Goal: Task Accomplishment & Management: Manage account settings

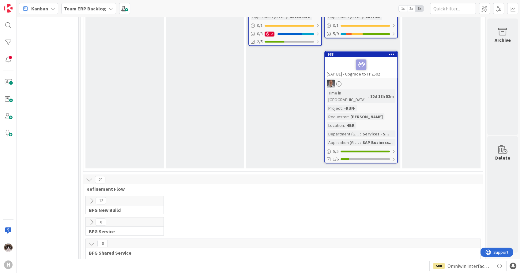
scroll to position [1224, 204]
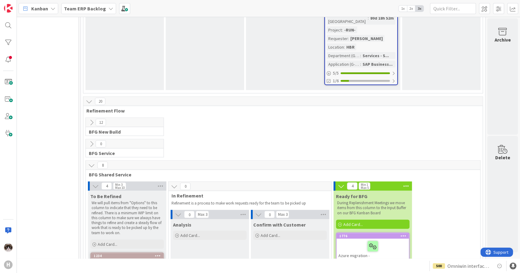
click at [88, 119] on icon at bounding box center [91, 122] width 7 height 7
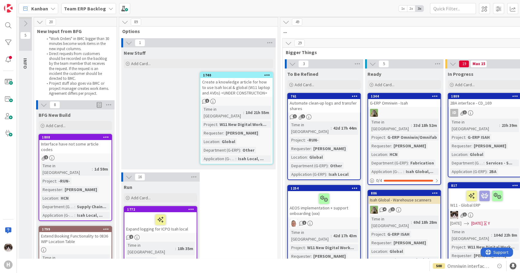
scroll to position [0, 0]
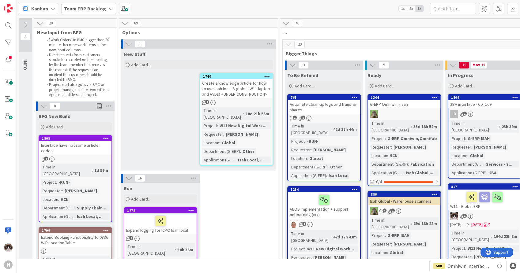
click at [38, 12] on span "Kanban" at bounding box center [39, 8] width 17 height 7
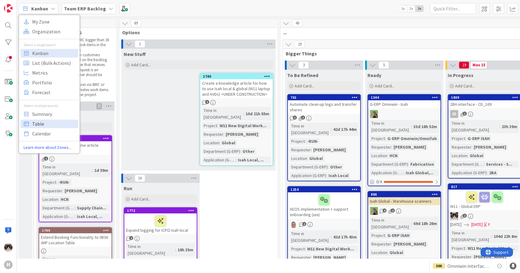
click at [49, 122] on span "Table" at bounding box center [54, 123] width 44 height 9
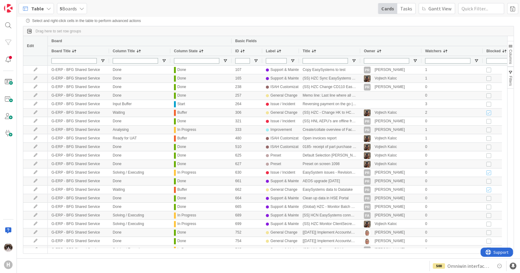
click at [510, 49] on span "button" at bounding box center [510, 46] width 5 height 5
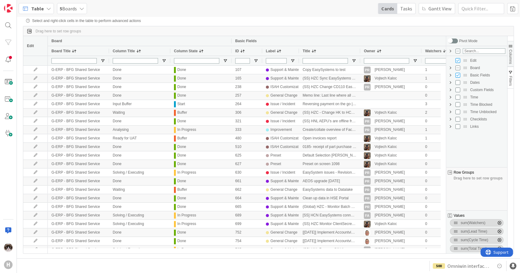
click at [450, 90] on span "Custom Fields Column Group" at bounding box center [450, 90] width 5 height 5
click at [457, 75] on input "Press SPACE to toggle visibility (visible)" at bounding box center [457, 75] width 5 height 5
checkbox input "false"
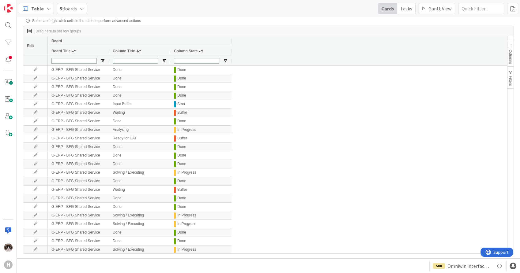
click at [509, 51] on span "Columns" at bounding box center [510, 57] width 4 height 14
click at [511, 57] on span "Columns" at bounding box center [510, 57] width 4 height 14
click at [509, 54] on span "Columns" at bounding box center [510, 57] width 4 height 14
click at [508, 54] on span "Columns" at bounding box center [510, 57] width 4 height 14
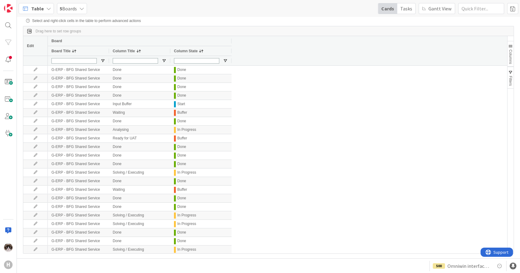
drag, startPoint x: 456, startPoint y: 110, endPoint x: 451, endPoint y: 122, distance: 12.9
click at [510, 50] on span "Columns" at bounding box center [510, 57] width 4 height 14
click at [510, 54] on span "Columns" at bounding box center [510, 57] width 4 height 14
click at [510, 55] on span "Columns" at bounding box center [510, 57] width 4 height 14
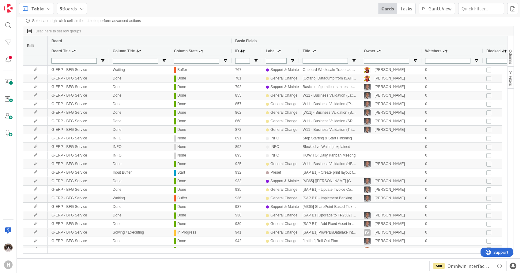
click at [508, 48] on span "button" at bounding box center [510, 46] width 5 height 5
click at [509, 54] on span "Columns" at bounding box center [510, 57] width 4 height 14
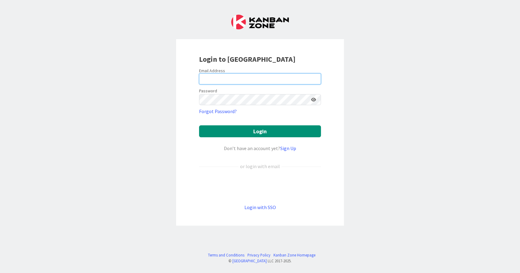
click at [267, 81] on input "email" at bounding box center [260, 78] width 122 height 11
type input "kevandijk@huisman-nl.com"
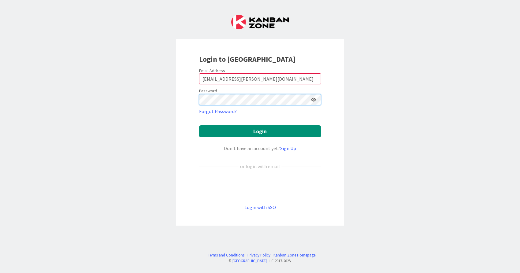
click at [199, 125] on button "Login" at bounding box center [260, 131] width 122 height 12
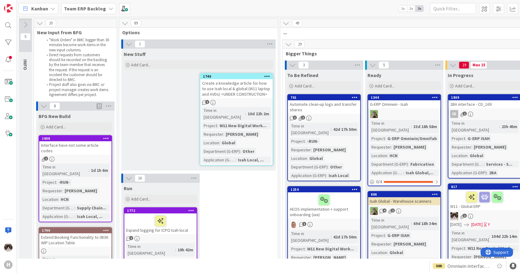
click at [51, 10] on icon at bounding box center [52, 8] width 5 height 5
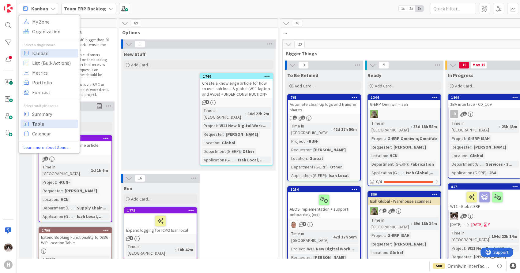
click at [37, 123] on span "Table" at bounding box center [54, 123] width 44 height 9
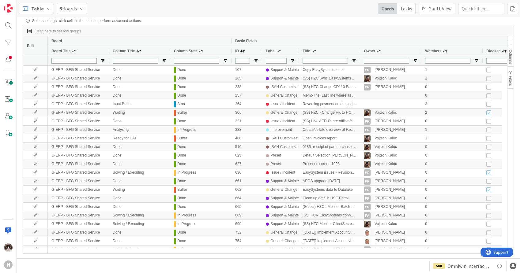
click at [511, 52] on span "Columns" at bounding box center [510, 57] width 4 height 14
click at [513, 51] on button "Columns" at bounding box center [510, 54] width 6 height 26
click at [508, 54] on span "Columns" at bounding box center [510, 57] width 4 height 14
click at [511, 47] on span "button" at bounding box center [510, 46] width 5 height 5
click at [508, 62] on span "Columns" at bounding box center [510, 57] width 4 height 14
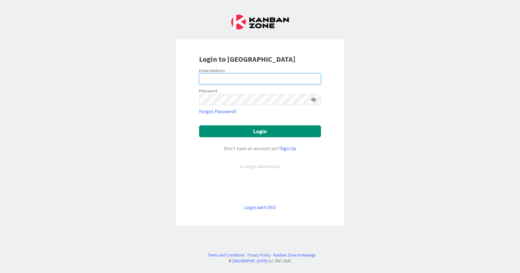
click at [222, 80] on input "email" at bounding box center [260, 78] width 122 height 11
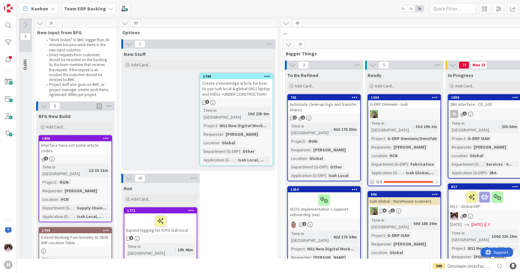
click at [494, 252] on span "Support" at bounding box center [500, 252] width 15 height 7
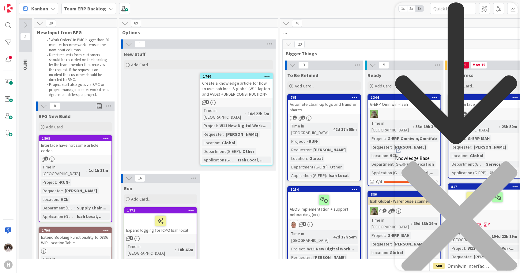
drag, startPoint x: 507, startPoint y: 14, endPoint x: 887, endPoint y: 21, distance: 379.8
click at [507, 161] on div "close resource center" at bounding box center [456, 223] width 122 height 124
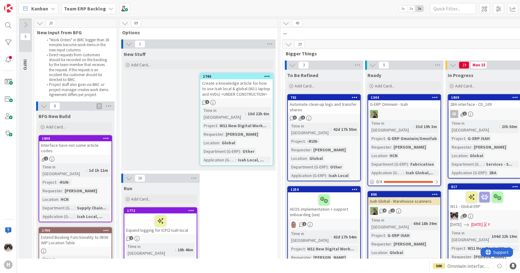
click at [251, 101] on div "1" at bounding box center [236, 102] width 72 height 5
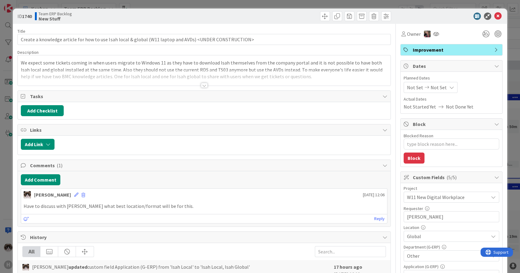
type textarea "x"
click at [205, 82] on div at bounding box center [204, 78] width 372 height 16
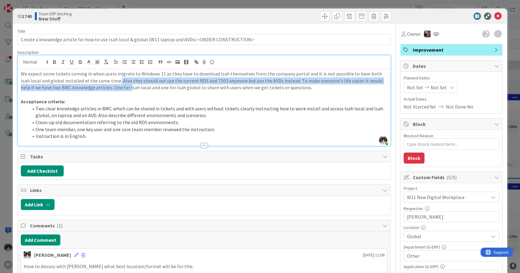
drag, startPoint x: 108, startPoint y: 80, endPoint x: 175, endPoint y: 115, distance: 76.0
click at [116, 86] on p "We expect some tickets coming in when users migrate to Windows 11 as they have …" at bounding box center [204, 80] width 366 height 21
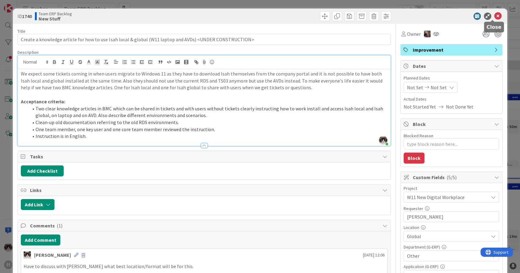
click at [494, 17] on icon at bounding box center [497, 16] width 7 height 7
click at [494, 14] on icon at bounding box center [497, 16] width 7 height 7
click at [494, 17] on icon at bounding box center [497, 16] width 7 height 7
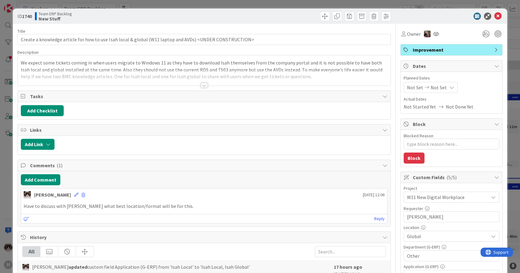
type textarea "x"
click at [203, 86] on div at bounding box center [204, 85] width 7 height 5
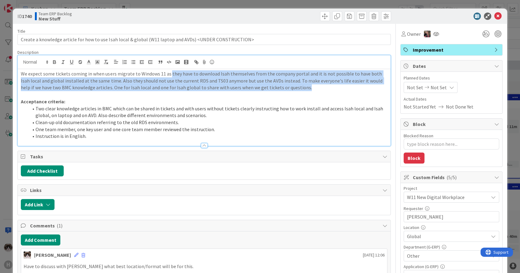
drag, startPoint x: 172, startPoint y: 74, endPoint x: 308, endPoint y: 90, distance: 137.8
click at [308, 90] on p "We expect some tickets coming in when users migrate to Windows 11 as they have …" at bounding box center [204, 80] width 366 height 21
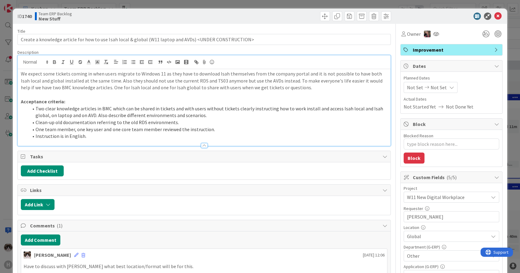
click at [254, 99] on p "Acceptance criteria:" at bounding box center [204, 101] width 366 height 7
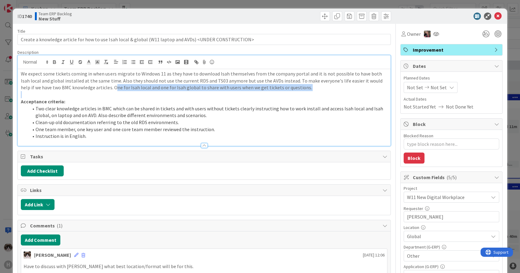
drag, startPoint x: 100, startPoint y: 86, endPoint x: 284, endPoint y: 93, distance: 184.6
click at [283, 93] on div "We expect some tickets coming in when users migrate to Windows 11 as they have …" at bounding box center [204, 107] width 372 height 77
click at [295, 92] on p at bounding box center [204, 94] width 366 height 7
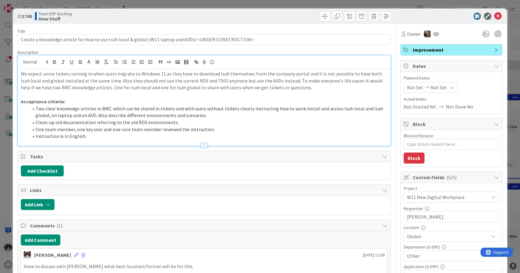
click at [301, 88] on p "We expect some tickets coming in when users migrate to Windows 11 as they have …" at bounding box center [204, 80] width 366 height 21
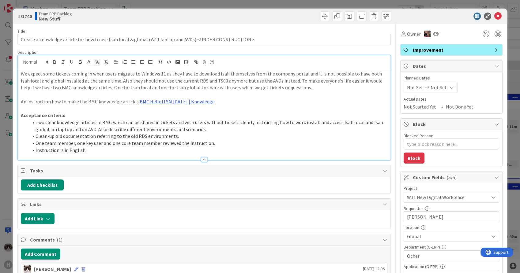
type textarea "x"
click at [494, 18] on icon at bounding box center [497, 16] width 7 height 7
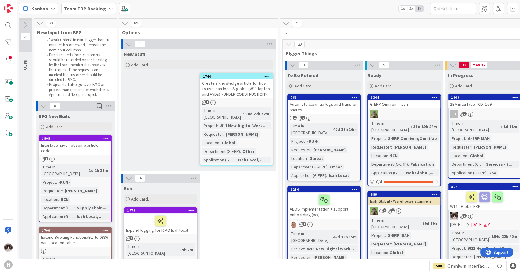
click at [86, 9] on b "Team ERP Backlog" at bounding box center [85, 9] width 42 height 6
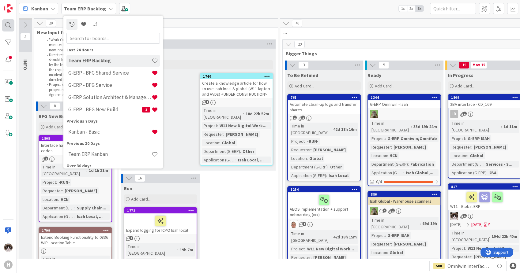
click at [3, 23] on div at bounding box center [8, 25] width 12 height 12
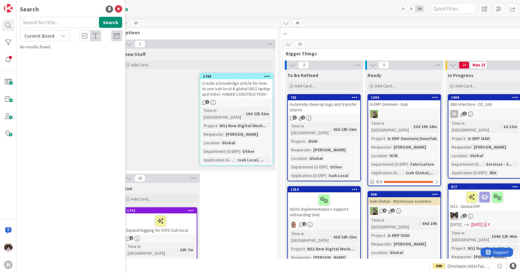
click at [45, 36] on span "Current Board" at bounding box center [39, 36] width 30 height 6
click at [42, 63] on span "All Boards" at bounding box center [55, 61] width 64 height 9
click at [48, 21] on input "text" at bounding box center [58, 22] width 77 height 11
type input "permission"
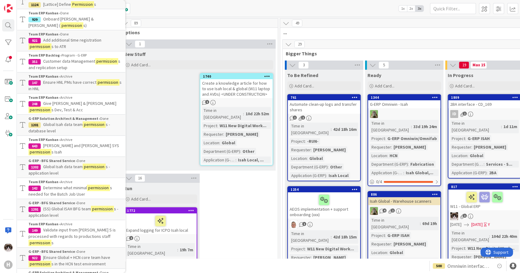
scroll to position [78, 0]
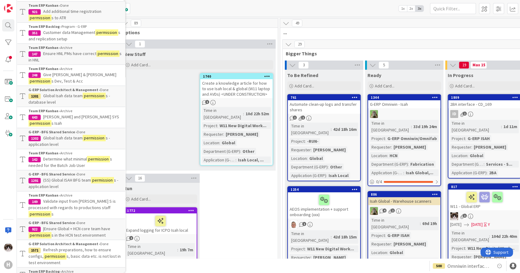
click at [69, 135] on span "Global Isah data team" at bounding box center [62, 138] width 39 height 6
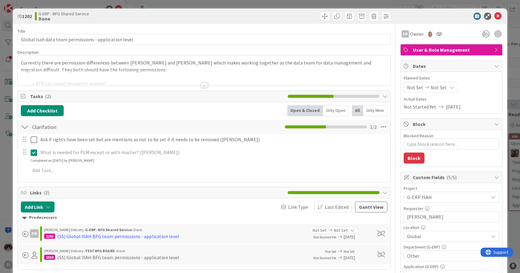
click at [202, 85] on div at bounding box center [204, 85] width 7 height 5
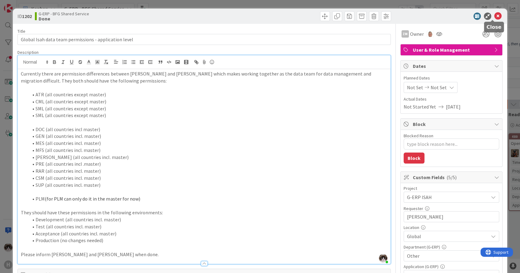
click at [494, 15] on icon at bounding box center [497, 16] width 7 height 7
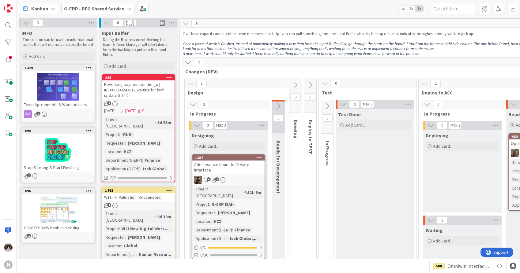
click at [100, 8] on b "G-ERP - BFG Shared Service" at bounding box center [94, 9] width 60 height 6
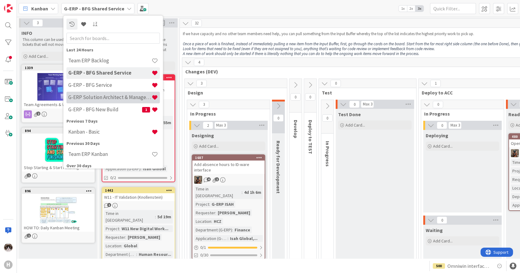
click at [114, 95] on h4 "G-ERP Solution Architect & Management" at bounding box center [109, 98] width 83 height 6
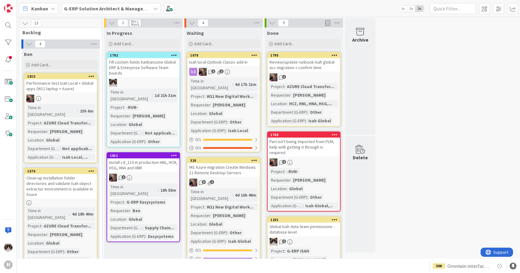
click at [145, 82] on div at bounding box center [143, 83] width 72 height 8
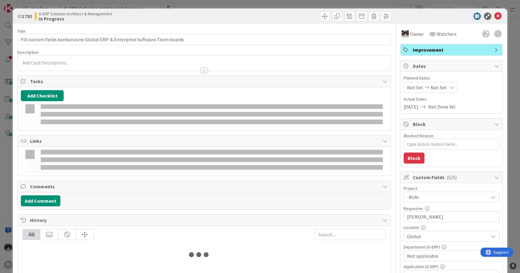
type textarea "x"
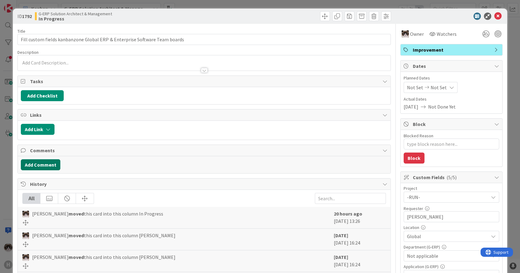
click at [44, 168] on button "Add Comment" at bounding box center [40, 164] width 39 height 11
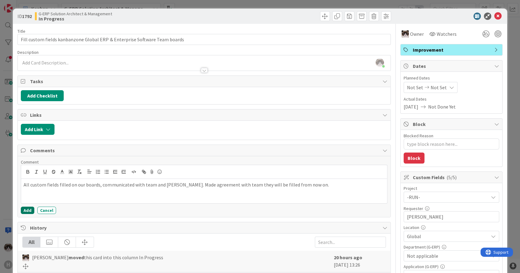
click at [24, 208] on button "Add" at bounding box center [27, 210] width 13 height 7
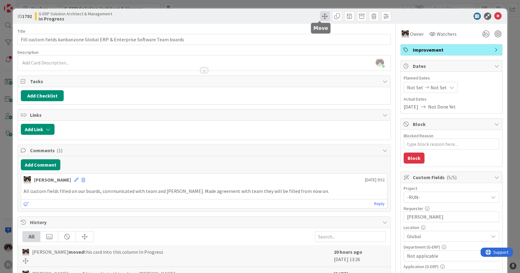
click at [320, 17] on span at bounding box center [325, 16] width 10 height 10
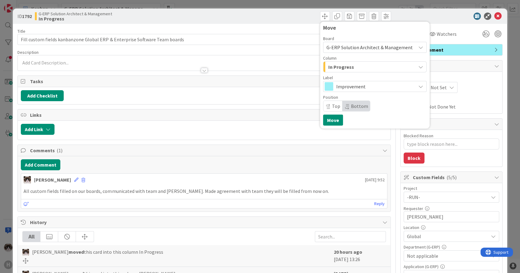
click at [360, 68] on div "In Progress" at bounding box center [371, 67] width 89 height 10
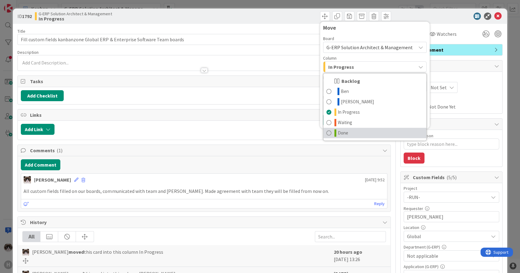
click at [344, 128] on link "Done" at bounding box center [374, 133] width 103 height 10
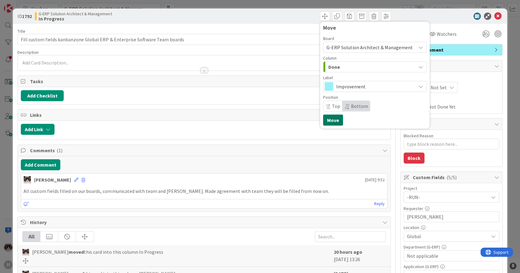
click at [326, 122] on button "Move" at bounding box center [333, 120] width 20 height 11
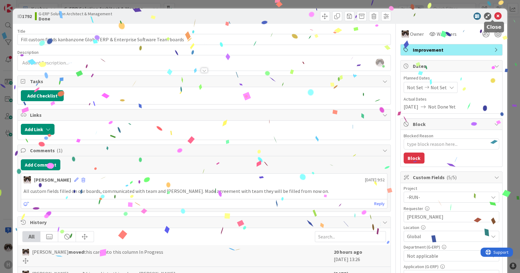
click at [495, 14] on icon at bounding box center [497, 16] width 7 height 7
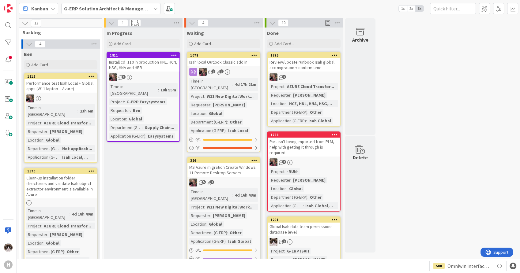
click at [97, 7] on b "G-ERP Solution Architect & Management" at bounding box center [109, 9] width 91 height 6
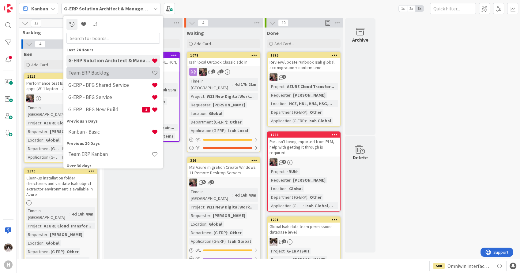
click at [113, 75] on h4 "Team ERP Backlog" at bounding box center [109, 73] width 83 height 6
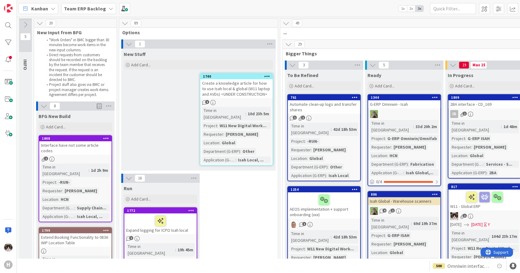
click at [247, 99] on link "1740 Create a knowledge article for how to use Isah local & global (W11 laptop …" at bounding box center [236, 119] width 73 height 93
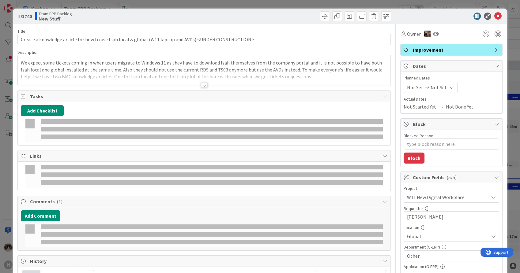
type textarea "x"
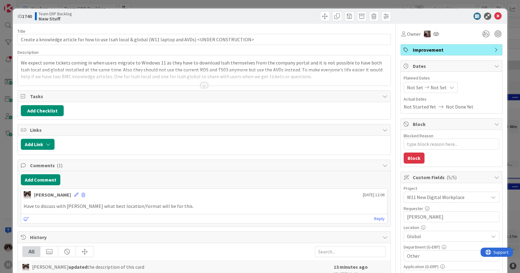
click at [201, 84] on div at bounding box center [204, 85] width 7 height 5
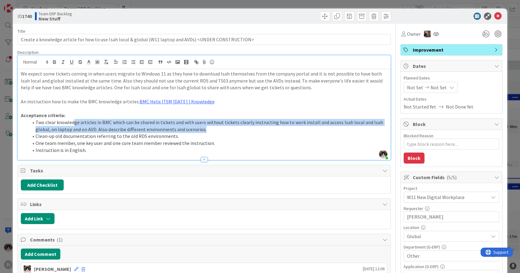
drag, startPoint x: 73, startPoint y: 124, endPoint x: 240, endPoint y: 130, distance: 167.2
click at [240, 130] on li "Two clear knowledge articles in BMC which can be shared in tickets and with use…" at bounding box center [207, 126] width 359 height 14
click at [213, 128] on li "Two clear knowledge articles in BMC which can be shared in tickets and with use…" at bounding box center [207, 126] width 359 height 14
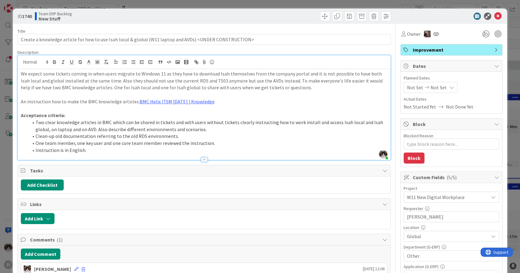
click at [179, 121] on li "Two clear knowledge articles in BMC which can be shared in tickets and with use…" at bounding box center [207, 126] width 359 height 14
click at [233, 123] on li "Two clear knowledge articles in BMC which can be shared in tickets and with use…" at bounding box center [207, 126] width 359 height 14
type textarea "x"
drag, startPoint x: 105, startPoint y: 135, endPoint x: 183, endPoint y: 135, distance: 78.3
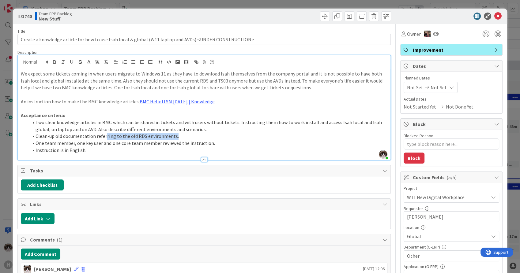
click at [183, 135] on li "Clean-up old documentation referring to the old RDS environments." at bounding box center [207, 136] width 359 height 7
drag, startPoint x: 83, startPoint y: 146, endPoint x: 220, endPoint y: 142, distance: 137.1
click at [220, 142] on li "One team member, one key user and one core team member reviewed the instruction." at bounding box center [207, 143] width 359 height 7
drag, startPoint x: 93, startPoint y: 149, endPoint x: 72, endPoint y: 137, distance: 24.0
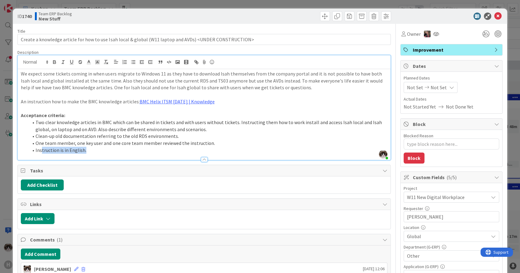
click at [42, 146] on ol "Two clear knowledge articles in BMC which can be shared in tickets and with use…" at bounding box center [204, 136] width 366 height 35
click at [102, 143] on li "One team member, one key user and one core team member reviewed the instruction." at bounding box center [207, 143] width 359 height 7
click at [102, 149] on li "Instruction is in English." at bounding box center [207, 150] width 359 height 7
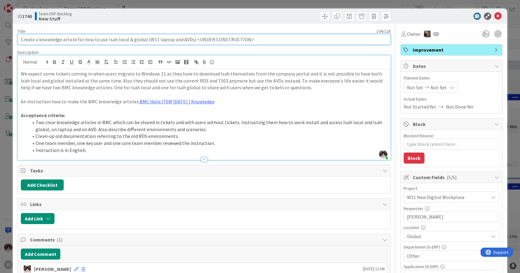
drag, startPoint x: 262, startPoint y: 38, endPoint x: 189, endPoint y: 38, distance: 73.1
click at [189, 38] on input "Create a knowledge article for how to use Isah local & global (W11 laptop and A…" at bounding box center [203, 39] width 373 height 11
type input "Create a knowledge article for how to use Isah local & global (W11 laptop and A…"
type textarea "x"
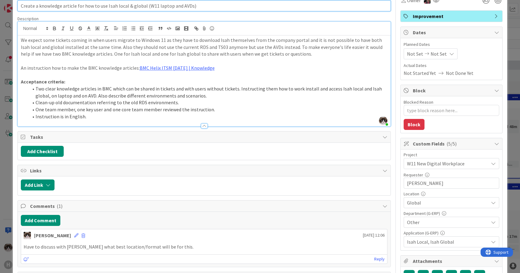
scroll to position [34, 0]
type input "Create a knowledge article for how to use Isah local & global (W11 laptop and A…"
click at [417, 112] on textarea "Blocked Reason" at bounding box center [450, 110] width 95 height 11
type textarea "x"
type textarea "H"
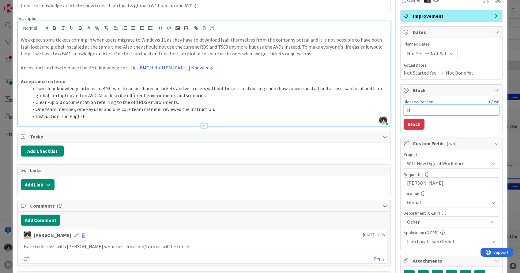
type textarea "x"
type textarea "Ha"
type textarea "x"
type textarea "Hav"
type textarea "x"
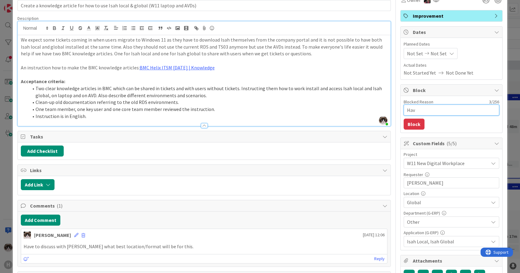
type textarea "Have"
type textarea "x"
type textarea "Have"
type textarea "x"
type textarea "Have t"
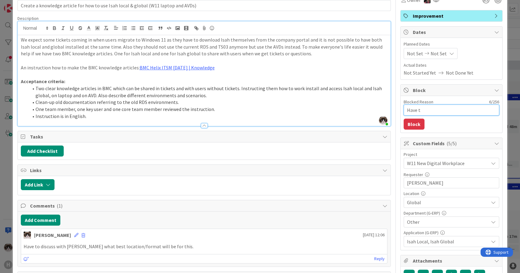
type textarea "x"
type textarea "Have to"
type textarea "x"
type textarea "Have to"
type textarea "x"
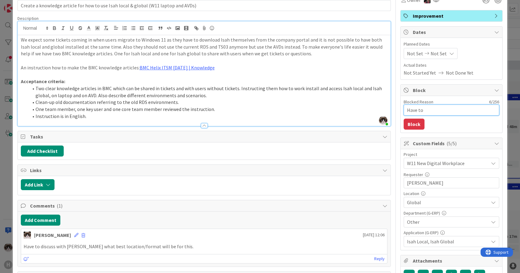
type textarea "Have to w"
type textarea "x"
type textarea "Have to wai"
type textarea "x"
type textarea "Have to wait"
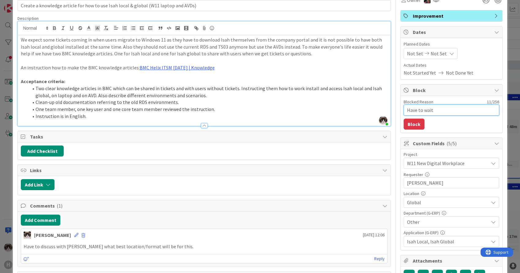
type textarea "x"
type textarea "Have to wait"
type textarea "x"
type textarea "Have to wait u"
type textarea "x"
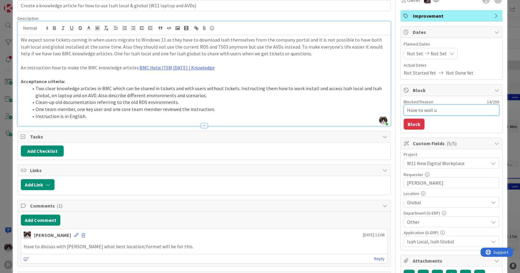
type textarea "Have to wait un"
type textarea "x"
type textarea "Have to wait unt"
type textarea "x"
type textarea "Have to wait unti"
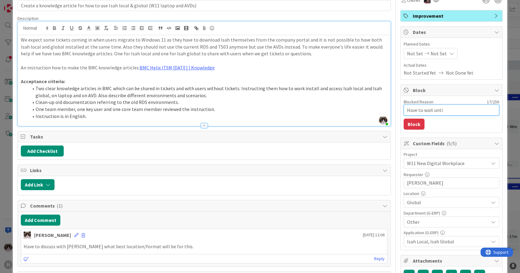
type textarea "x"
type textarea "Have to wait until"
type textarea "x"
type textarea "Have to wait until"
type textarea "x"
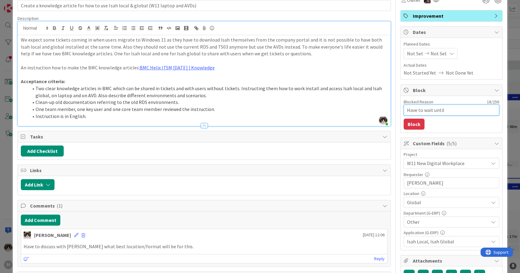
type textarea "Have to wait until m"
type textarea "x"
type textarea "Have to wait until me"
type textarea "x"
type textarea "Have to wait until mee"
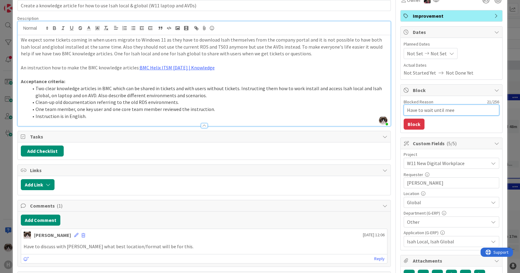
type textarea "x"
type textarea "Have to wait until meet"
type textarea "x"
type textarea "Have to wait until meeti"
type textarea "x"
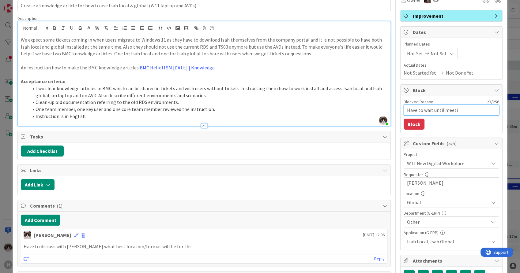
type textarea "Have to wait until meetin"
type textarea "x"
type textarea "Have to wait until meeting"
type textarea "x"
type textarea "Have to wait until meeting"
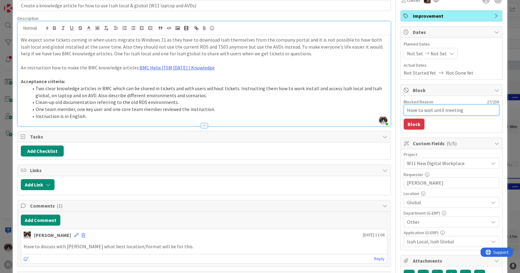
type textarea "x"
type textarea "Have to wait until meeting T"
type textarea "x"
type textarea "Have to wait until meeting Th"
type textarea "x"
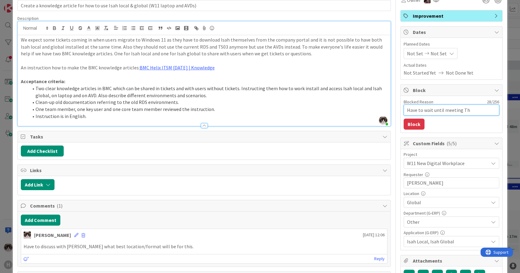
type textarea "Have to wait until meeting Thu"
type textarea "x"
type textarea "Have to wait until meeting Thur"
type textarea "x"
type textarea "Have to wait until meeting Thurs"
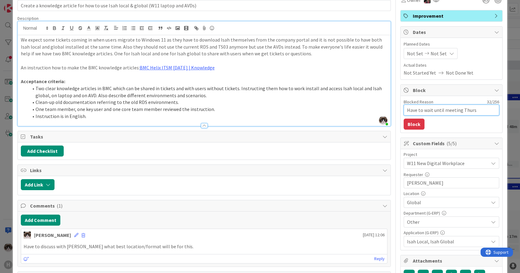
type textarea "x"
type textarea "Have to wait until meeting Thursd"
type textarea "x"
type textarea "Have to wait until meeting Thursday"
type textarea "x"
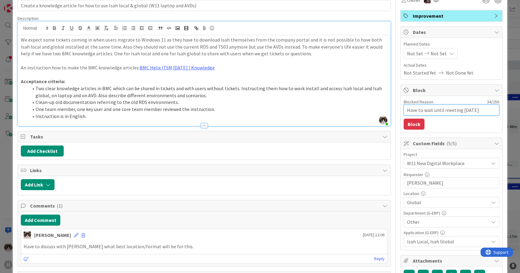
type textarea "Have to wait until meeting Thursday"
type textarea "x"
type textarea "Have to wait until meeting Thursday so"
type textarea "x"
type textarea "Have to wait until meeting Thursday so"
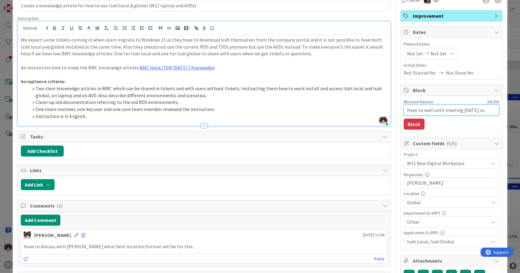
type textarea "x"
type textarea "Have to wait until meeting Thursday so t"
type textarea "x"
type textarea "Have to wait until meeting Thursday so th"
type textarea "x"
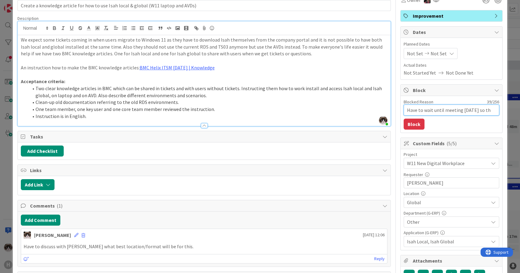
type textarea "Have to wait until meeting Thursday so the"
type textarea "x"
type textarea "Have to wait until meeting Thursday so ther"
type textarea "x"
type textarea "Have to wait until meeting Thursday so there"
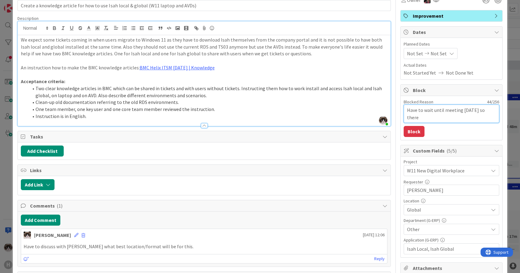
type textarea "x"
type textarea "Have to wait until meeting Thursday so there"
type textarea "x"
type textarea "Have to wait until meeting Thursday so there i"
type textarea "x"
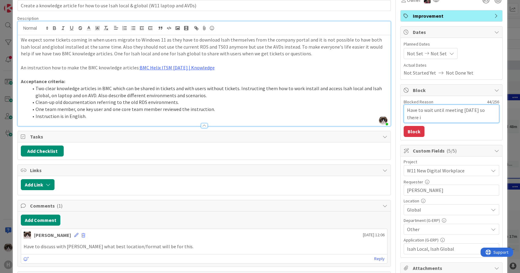
type textarea "Have to wait until meeting Thursday so there is"
type textarea "x"
type textarea "Have to wait until meeting Thursday so there is"
type textarea "x"
type textarea "Have to wait until meeting Thursday so there is h"
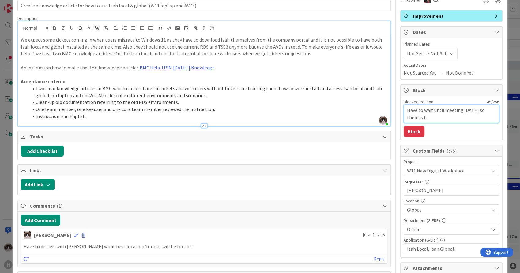
type textarea "x"
type textarea "Have to wait until meeting Thursday so there is ho"
type textarea "x"
type textarea "Have to wait until meeting Thursday so there is hop"
type textarea "x"
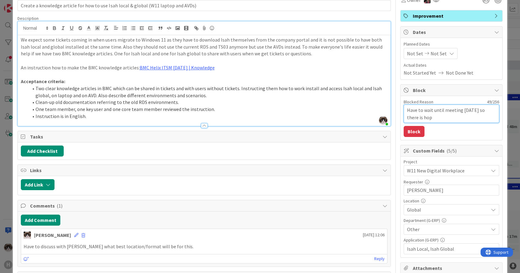
type textarea "Have to wait until meeting Thursday so there is hope"
type textarea "x"
type textarea "Have to wait until meeting Thursday so there is hopef"
type textarea "x"
type textarea "Have to wait until meeting Thursday so there is hopefu"
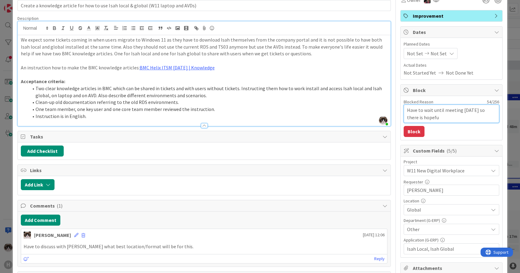
type textarea "x"
type textarea "Have to wait until meeting Thursday so there is hopeful"
type textarea "x"
type textarea "Have to wait until meeting Thursday so there is hopefull"
type textarea "x"
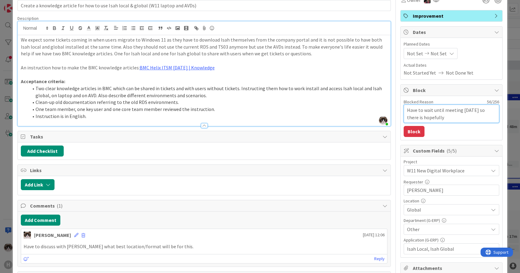
type textarea "Have to wait until meeting Thursday so there is hopefully"
type textarea "x"
type textarea "Have to wait until meeting Thursday so there is hopefully m"
type textarea "x"
type textarea "Have to wait until meeting Thursday so there is hopefully mo"
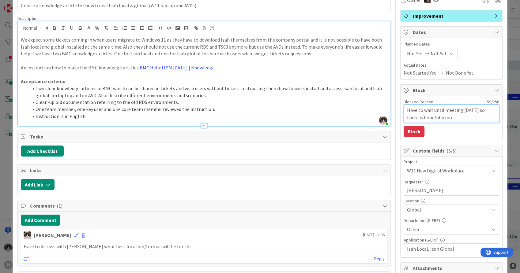
type textarea "x"
type textarea "Have to wait until meeting Thursday so there is hopefully mor"
type textarea "x"
type textarea "Have to wait until meeting Thursday so there is hopefully more"
type textarea "x"
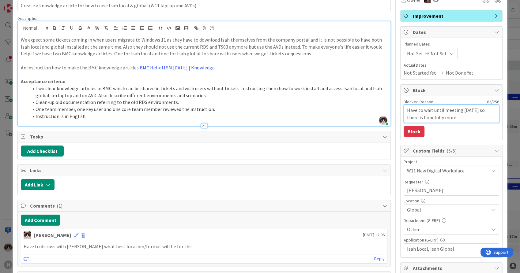
type textarea "Have to wait until meeting Thursday so there is hopefully more"
type textarea "x"
type textarea "Have to wait until meeting Thursday so there is hopefully more c"
type textarea "x"
type textarea "Have to wait until meeting Thursday so there is hopefully more cl"
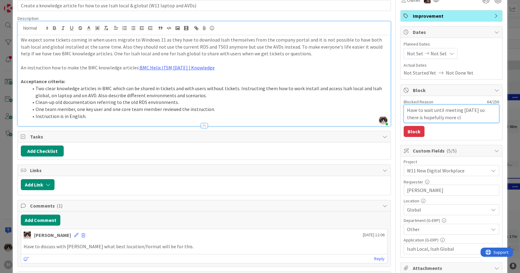
type textarea "x"
type textarea "Have to wait until meeting Thursday so there is hopefully more cla"
type textarea "x"
type textarea "Have to wait until meeting Thursday so there is hopefully more clar"
type textarea "x"
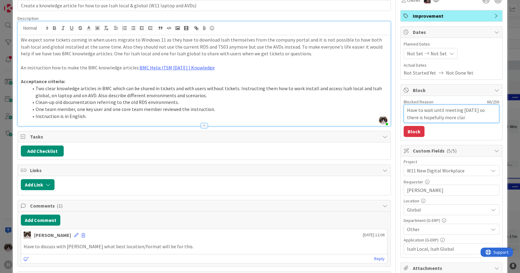
type textarea "Have to wait until meeting Thursday so there is hopefully more clari"
type textarea "x"
type textarea "Have to wait until meeting Thursday so there is hopefully more clarit"
type textarea "x"
type textarea "Have to wait until meeting Thursday so there is hopefully more clarity"
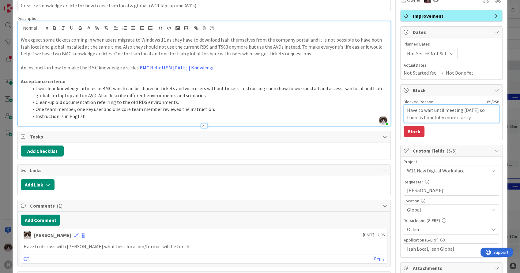
type textarea "x"
type textarea "Have to wait until meeting Thursday so there is hopefully more clarity"
type textarea "x"
type textarea "Have to wait until meeting Thursday so there is hopefully more clarity a"
type textarea "x"
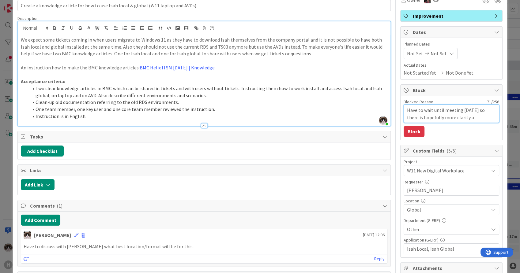
type textarea "Have to wait until meeting Thursday so there is hopefully more clarity ab"
type textarea "x"
type textarea "Have to wait until meeting Thursday so there is hopefully more clarity abo"
type textarea "x"
type textarea "Have to wait until meeting Thursday so there is hopefully more clarity abou"
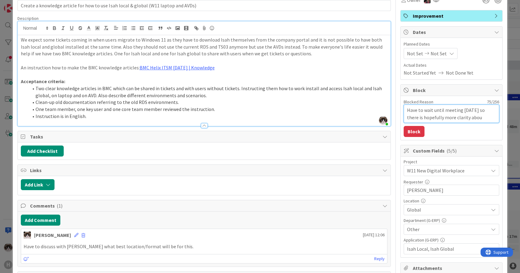
type textarea "x"
type textarea "Have to wait until meeting Thursday so there is hopefully more clarity abou"
type textarea "x"
type textarea "Have to wait until meeting Thursday so there is hopefully more clarity abou"
type textarea "x"
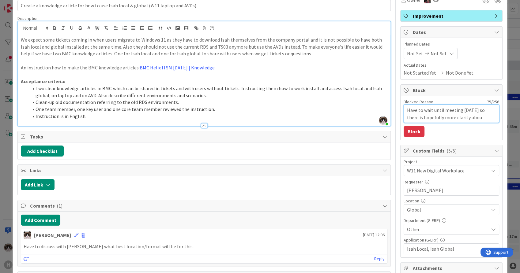
type textarea "Have to wait until meeting Thursday so there is hopefully more clarity about"
type textarea "x"
type textarea "Have to wait until meeting Thursday so there is hopefully more clarity about"
type textarea "x"
type textarea "Have to wait until meeting Thursday so there is hopefully more clarity about t"
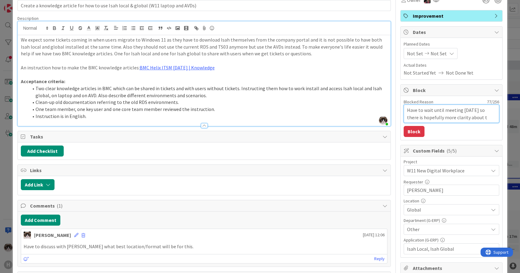
type textarea "x"
type textarea "Have to wait until meeting Thursday so there is hopefully more clarity about th"
type textarea "x"
type textarea "Have to wait until meeting Thursday so there is hopefully more clarity about the"
type textarea "x"
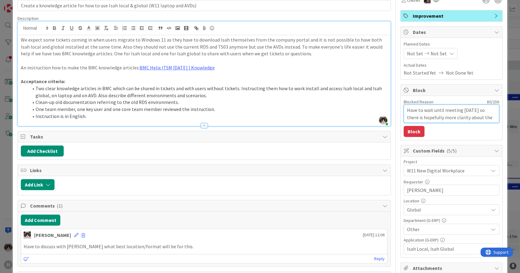
type textarea "Have to wait until meeting Thursday so there is hopefully more clarity about th…"
type textarea "x"
type textarea "Have to wait until meeting Thursday so there is hopefully more clarity about th…"
type textarea "x"
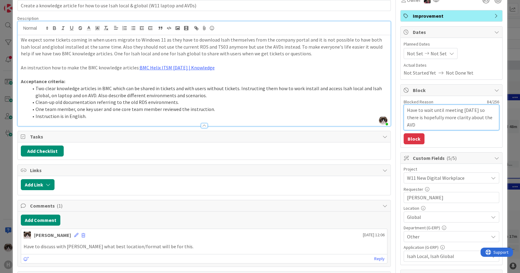
type textarea "Have to wait until meeting Thursday so there is hopefully more clarity about th…"
type textarea "x"
type textarea "Have to wait until meeting Thursday so there is hopefully more clarity about th…"
type textarea "x"
type textarea "Have to wait until meeting Thursday so there is hopefully more clarity about th…"
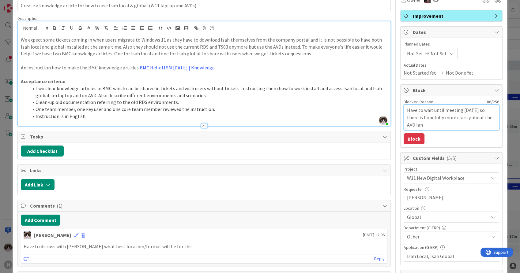
type textarea "x"
type textarea "Have to wait until meeting Thursday so there is hopefully more clarity about th…"
type textarea "x"
type textarea "Have to wait until meeting Thursday so there is hopefully more clarity about th…"
type textarea "x"
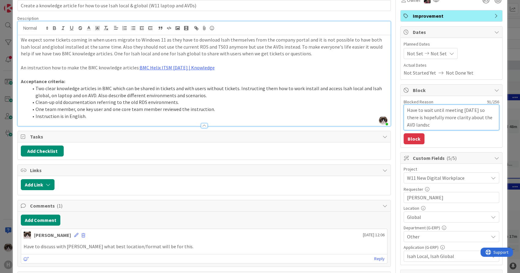
type textarea "Have to wait until meeting Thursday so there is hopefully more clarity about th…"
type textarea "x"
type textarea "Have to wait until meeting Thursday so there is hopefully more clarity about th…"
type textarea "x"
type textarea "Have to wait until meeting Thursday so there is hopefully more clarity about th…"
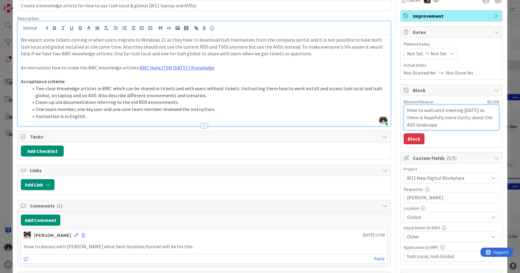
type textarea "x"
type textarea "Have to wait until meeting Thursday so there is hopefully more clarity about th…"
type textarea "x"
type textarea "Have to wait until meeting Thursday so there is hopefully more clarity about th…"
click at [412, 136] on button "Block" at bounding box center [413, 138] width 21 height 11
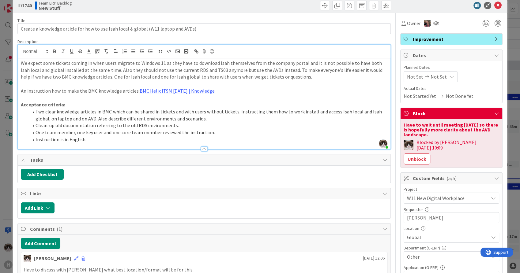
scroll to position [0, 0]
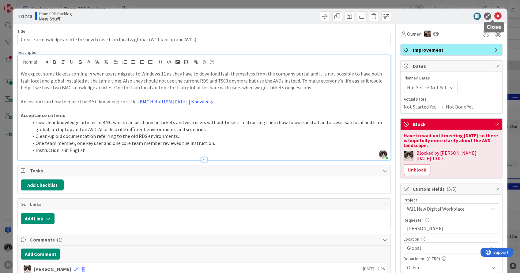
click at [494, 14] on icon at bounding box center [497, 16] width 7 height 7
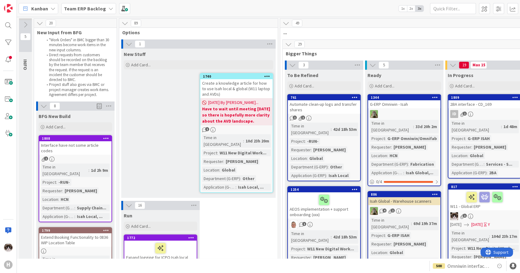
click at [93, 10] on b "Team ERP Backlog" at bounding box center [85, 9] width 42 height 6
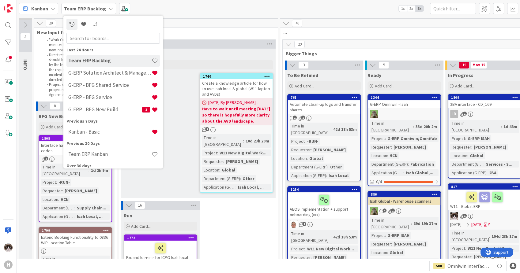
click at [93, 10] on b "Team ERP Backlog" at bounding box center [85, 9] width 42 height 6
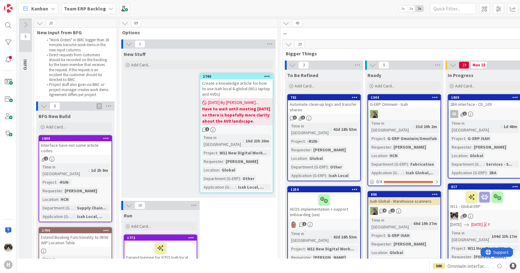
click at [177, 106] on div "New Stuff Add Card... 1740 Create a knowledge article for how to use Isah local…" at bounding box center [198, 123] width 154 height 149
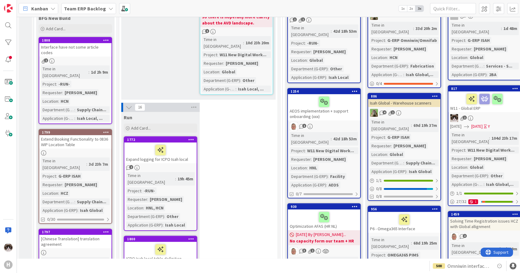
scroll to position [102, 0]
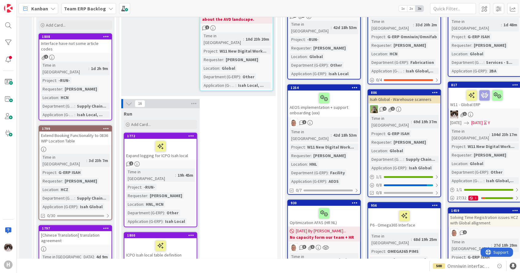
click at [84, 5] on span "Team ERP Backlog" at bounding box center [85, 8] width 42 height 7
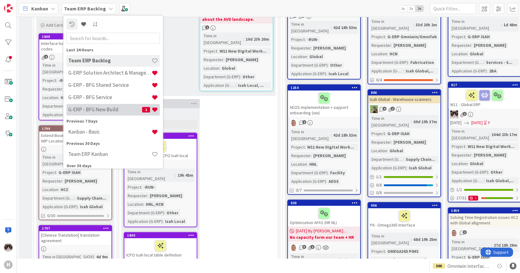
click at [105, 108] on h4 "G-ERP - BFG New Build" at bounding box center [105, 110] width 74 height 6
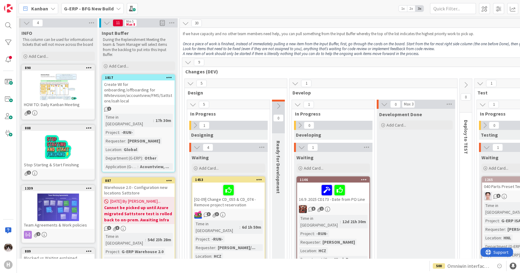
click at [82, 8] on b "G-ERP - BFG New Build" at bounding box center [89, 9] width 50 height 6
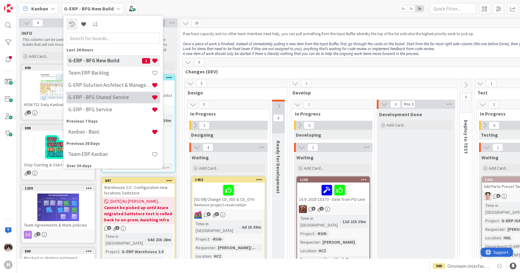
click at [110, 98] on h4 "G-ERP - BFG Shared Service" at bounding box center [109, 98] width 83 height 6
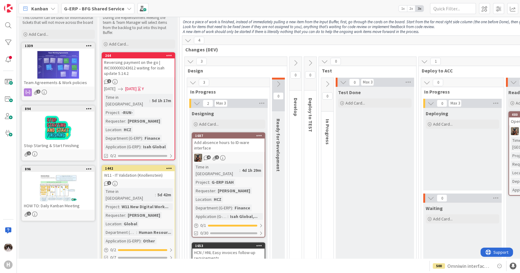
scroll to position [34, 0]
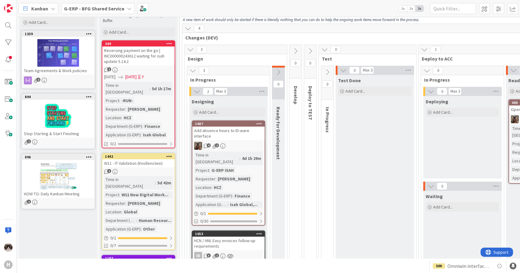
click at [88, 8] on b "G-ERP - BFG Shared Service" at bounding box center [94, 9] width 60 height 6
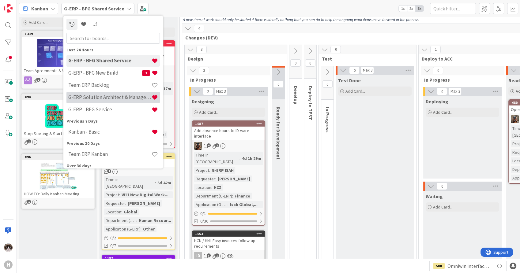
click at [109, 102] on div "G-ERP Solution Architect & Management" at bounding box center [112, 98] width 93 height 12
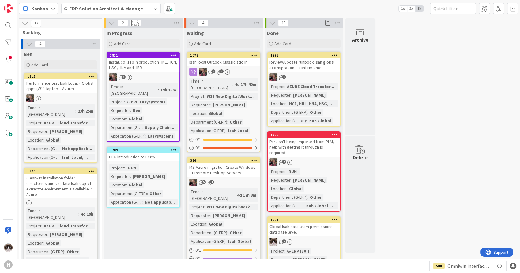
click at [155, 147] on link "1789 BFG introduction to Ferry Project : -RUN- Requester : Ferry van der Schans…" at bounding box center [142, 177] width 73 height 61
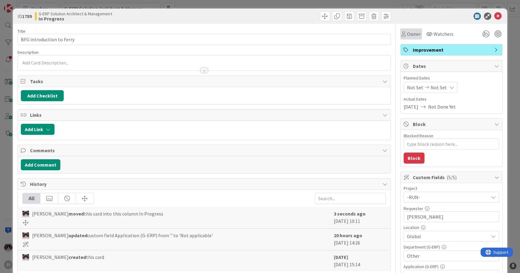
click at [407, 32] on span "Owner" at bounding box center [414, 33] width 14 height 7
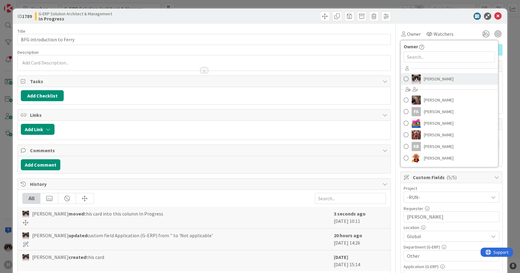
click at [426, 76] on span "Kevin van Dijk" at bounding box center [439, 78] width 30 height 9
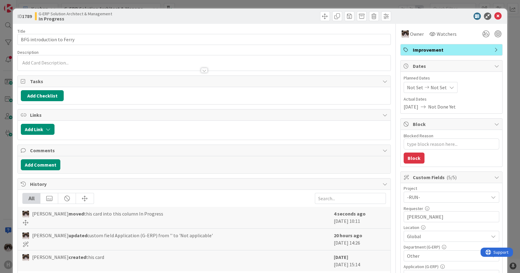
type textarea "x"
click at [42, 168] on button "Add Comment" at bounding box center [40, 164] width 39 height 11
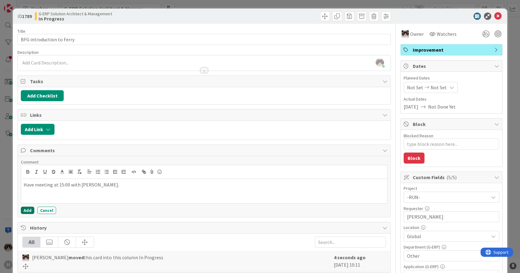
click at [30, 209] on button "Add" at bounding box center [27, 210] width 13 height 7
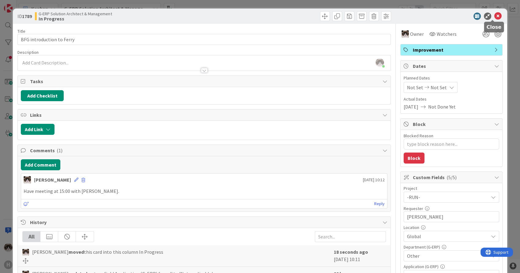
click at [494, 15] on icon at bounding box center [497, 16] width 7 height 7
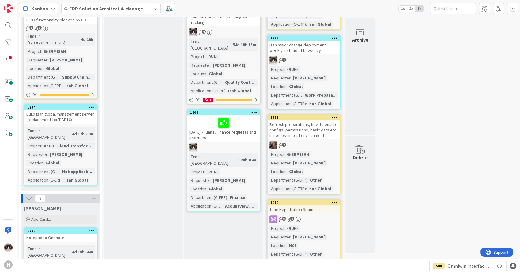
scroll to position [295, 0]
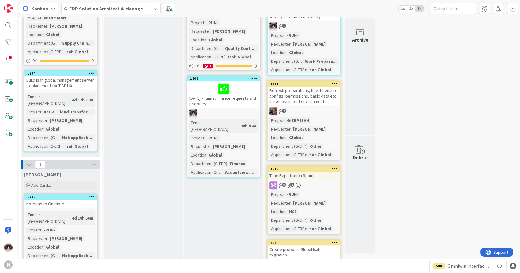
drag, startPoint x: 120, startPoint y: 8, endPoint x: 118, endPoint y: 17, distance: 9.5
click at [120, 8] on b "G-ERP Solution Architect & Management" at bounding box center [109, 9] width 91 height 6
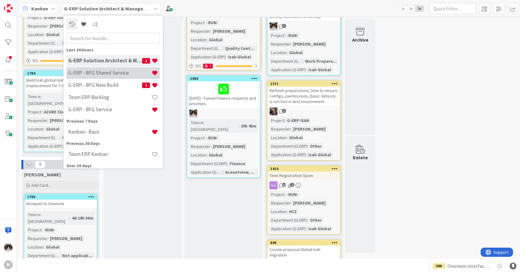
click at [102, 73] on h4 "G-ERP - BFG Shared Service" at bounding box center [109, 73] width 83 height 6
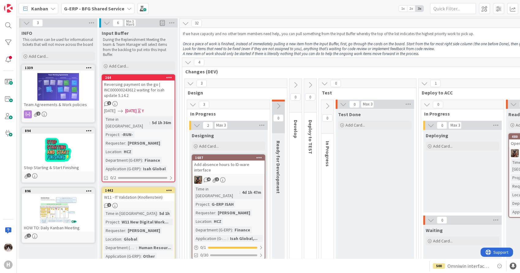
click at [116, 10] on b "G-ERP - BFG Shared Service" at bounding box center [94, 9] width 60 height 6
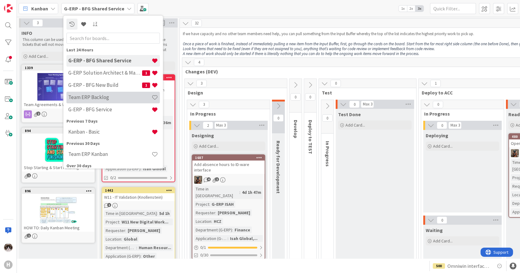
click at [88, 100] on h4 "Team ERP Backlog" at bounding box center [109, 98] width 83 height 6
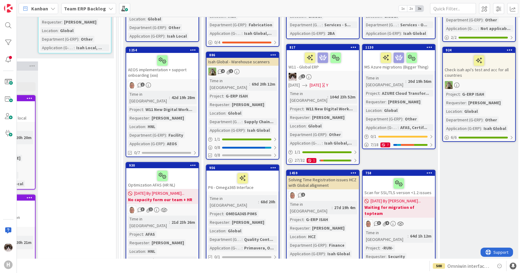
scroll to position [0, 162]
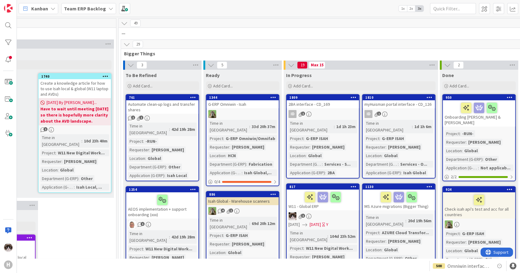
click at [123, 41] on icon at bounding box center [126, 44] width 7 height 7
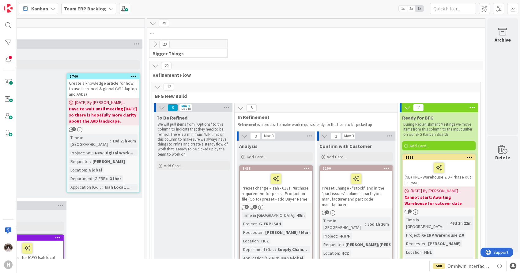
click at [154, 84] on icon at bounding box center [157, 87] width 7 height 7
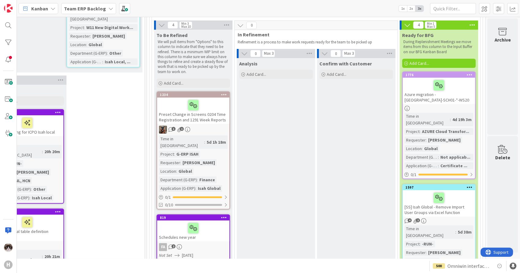
scroll to position [136, 138]
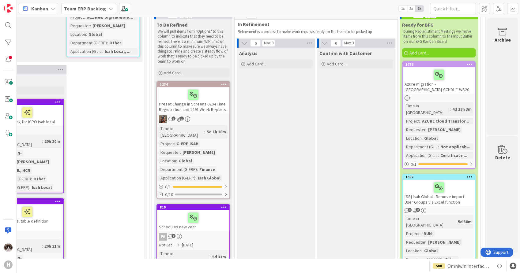
click at [466, 63] on icon at bounding box center [469, 64] width 6 height 4
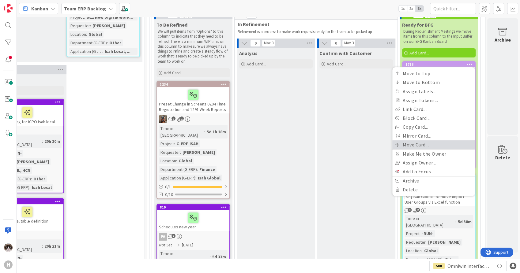
click at [429, 141] on link "Move Card..." at bounding box center [433, 144] width 83 height 9
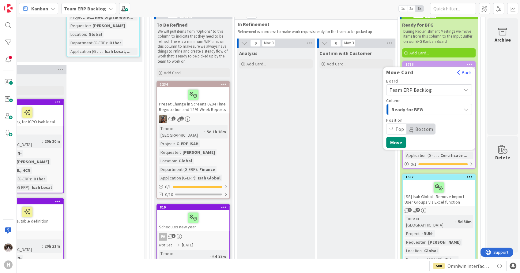
click at [436, 107] on div "Ready for BFG" at bounding box center [425, 110] width 71 height 10
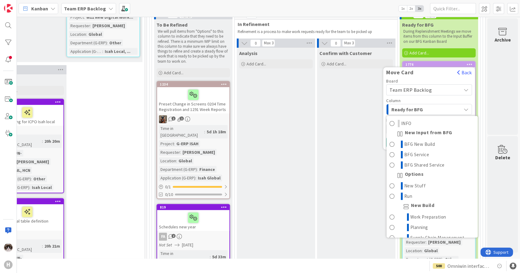
click at [436, 107] on div "Ready for BFG" at bounding box center [425, 110] width 71 height 10
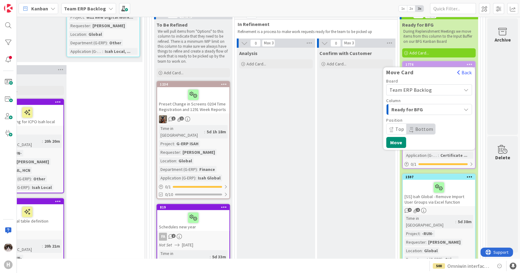
click at [428, 87] on span "Team ERP Backlog" at bounding box center [423, 90] width 69 height 9
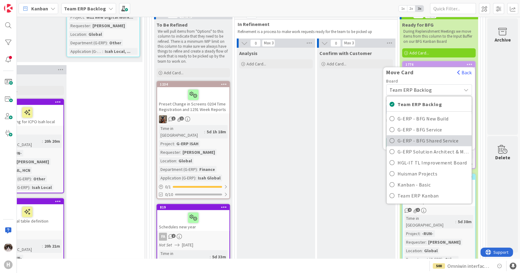
click at [437, 139] on span "G-ERP - BFG Shared Service" at bounding box center [432, 140] width 71 height 9
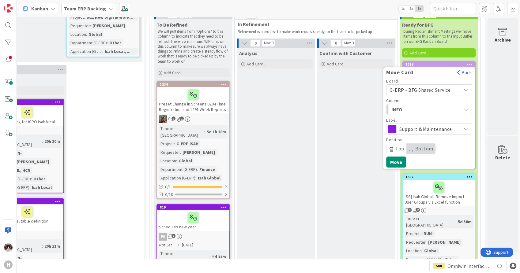
click at [415, 107] on span "INFO" at bounding box center [414, 110] width 46 height 8
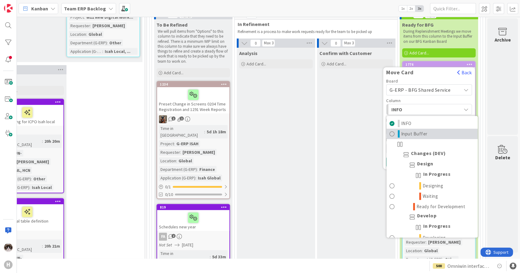
click at [411, 132] on span "Input Buffer" at bounding box center [414, 133] width 26 height 7
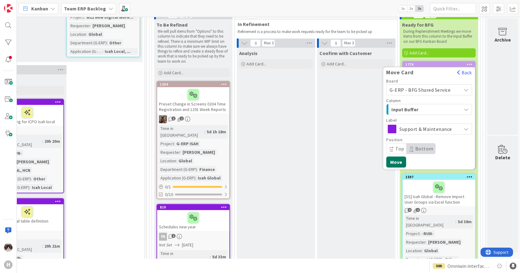
click at [391, 162] on button "Move" at bounding box center [396, 162] width 20 height 11
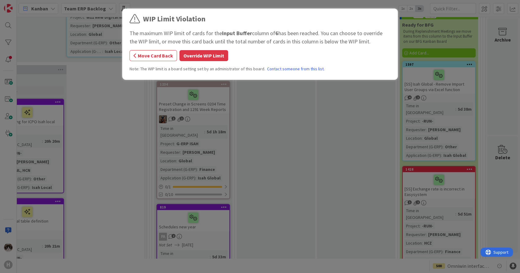
click at [196, 55] on button "Override WIP Limit" at bounding box center [203, 55] width 49 height 11
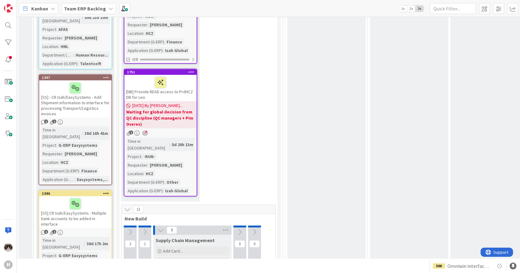
scroll to position [1768, 0]
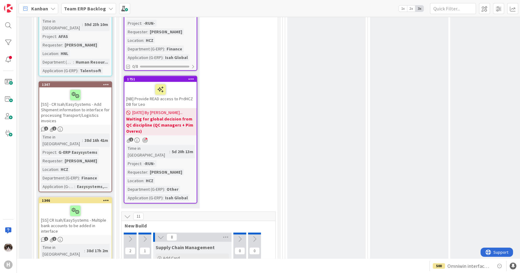
click at [125, 213] on icon at bounding box center [127, 216] width 7 height 7
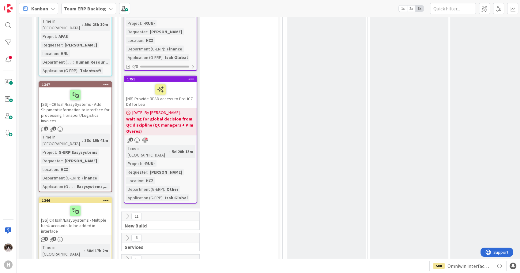
click at [125, 256] on icon at bounding box center [127, 259] width 7 height 7
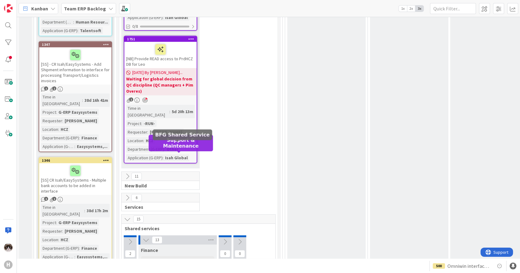
scroll to position [1836, 0]
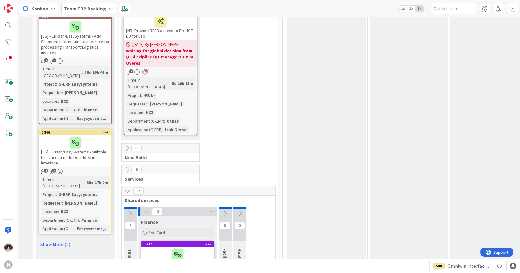
click at [127, 211] on icon at bounding box center [130, 214] width 7 height 7
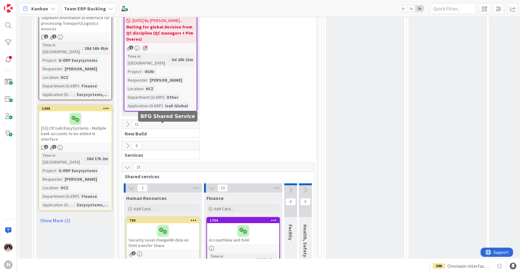
scroll to position [1870, 0]
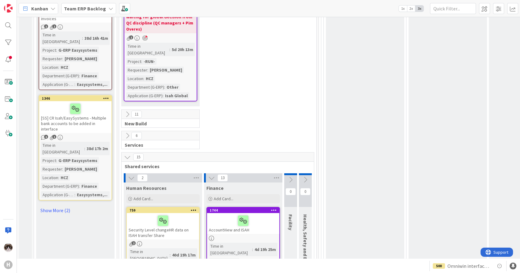
click at [174, 207] on link "759 Security Level changeHR data on ISAH transfer Share 2 Time in Column : 40d …" at bounding box center [162, 257] width 73 height 100
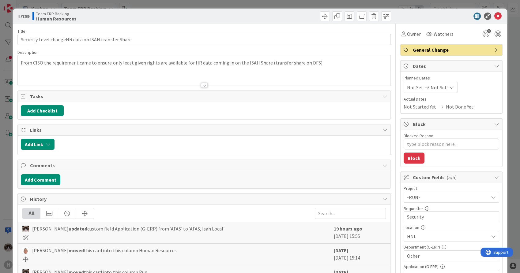
click at [201, 86] on div at bounding box center [204, 85] width 7 height 5
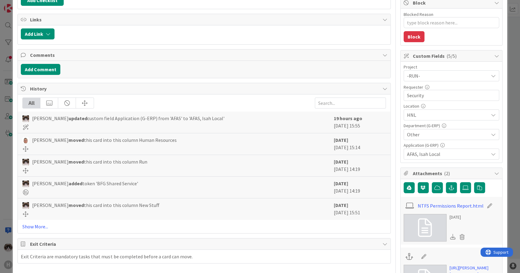
scroll to position [136, 0]
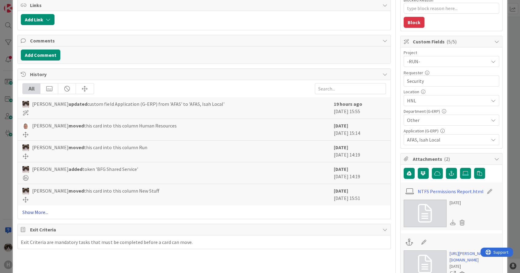
click at [41, 212] on link "Show More..." at bounding box center [203, 212] width 363 height 7
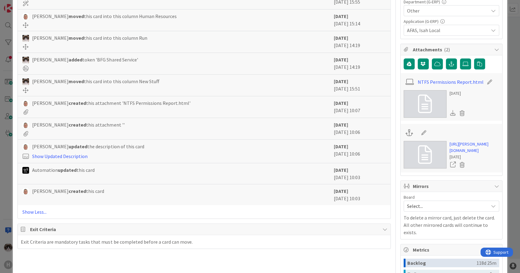
scroll to position [238, 0]
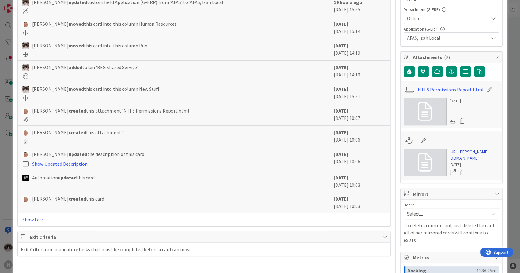
click at [460, 159] on link "https://huisman-smartit.onbmc.com/smartit/app/#/workorder/IDGEFRDUJONBTASUP95WS…" at bounding box center [474, 155] width 50 height 13
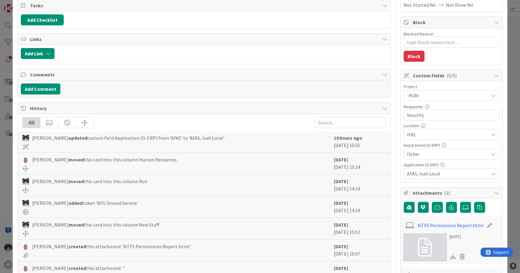
scroll to position [0, 0]
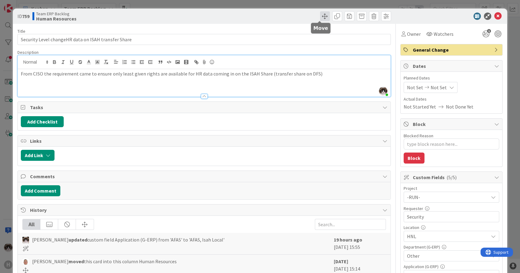
click at [323, 18] on span at bounding box center [325, 16] width 10 height 10
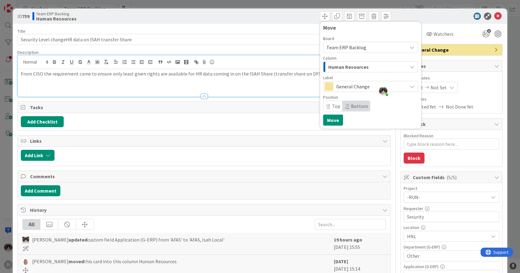
click at [351, 84] on span "General Change" at bounding box center [370, 86] width 68 height 9
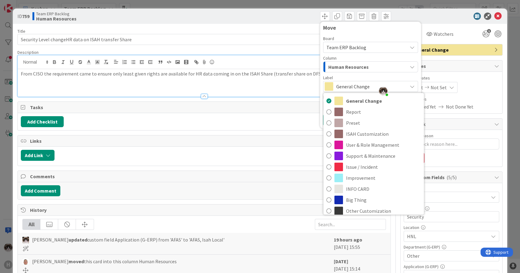
click at [349, 85] on span "General Change" at bounding box center [370, 86] width 68 height 9
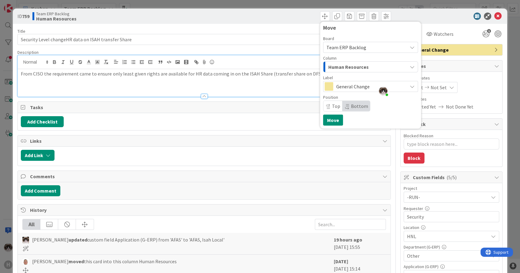
click at [350, 48] on span "Team ERP Backlog" at bounding box center [346, 47] width 40 height 6
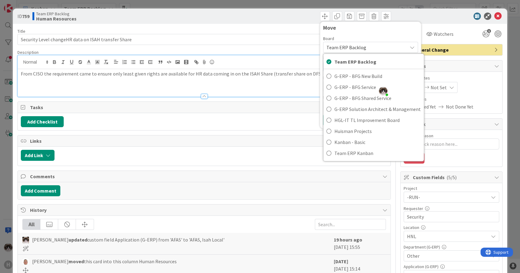
click at [359, 42] on div "Team ERP Backlog" at bounding box center [370, 47] width 95 height 11
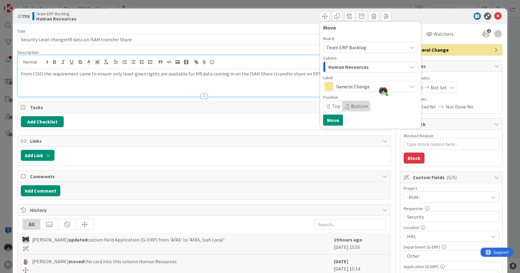
click at [346, 66] on span "Human Resources" at bounding box center [348, 67] width 40 height 8
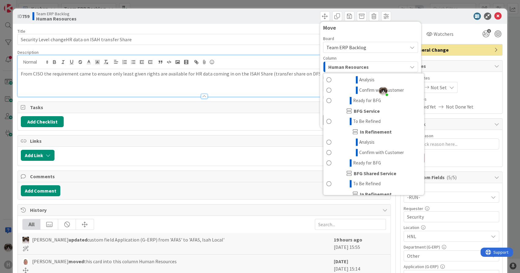
scroll to position [470, 0]
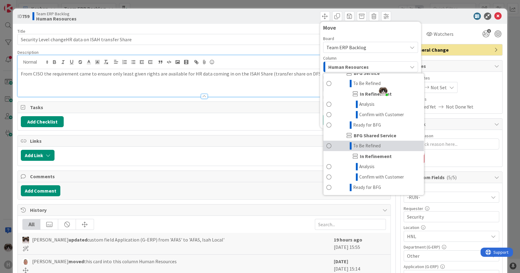
click at [367, 147] on span "To Be Refined" at bounding box center [367, 145] width 28 height 7
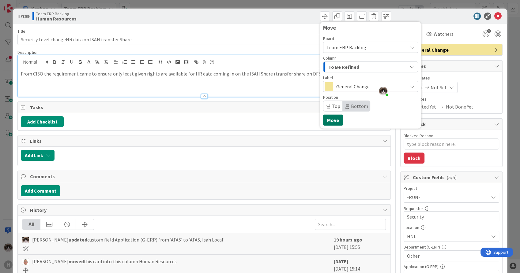
click at [327, 121] on button "Move" at bounding box center [333, 120] width 20 height 11
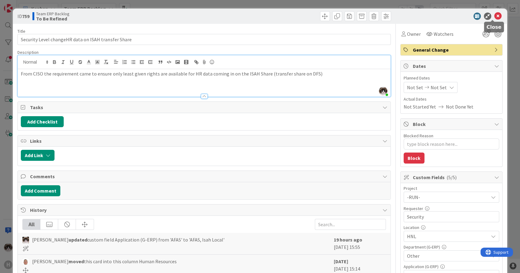
click at [495, 16] on icon at bounding box center [497, 16] width 7 height 7
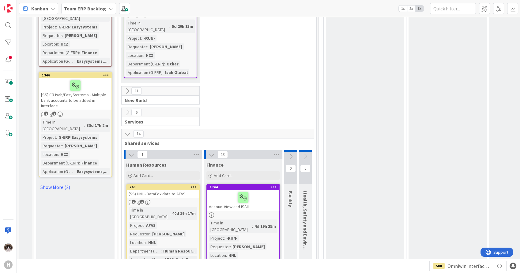
scroll to position [1904, 0]
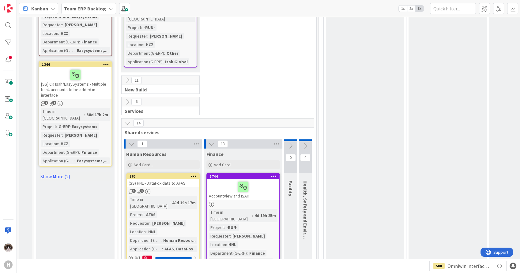
click at [247, 173] on link "1744 AccountView and ISAH Time in Column : 4d 19h 25m Project : -RUN- Requester…" at bounding box center [242, 220] width 73 height 95
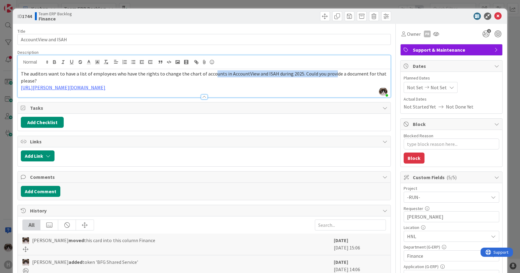
drag, startPoint x: 210, startPoint y: 64, endPoint x: 330, endPoint y: 64, distance: 119.7
click at [330, 64] on div "Kevin van Dijk just joined The auditors want to have a list of employees who ha…" at bounding box center [204, 76] width 372 height 42
click at [204, 96] on div at bounding box center [204, 97] width 7 height 5
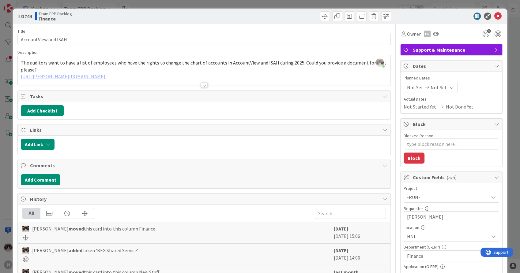
click at [201, 85] on div at bounding box center [204, 85] width 7 height 5
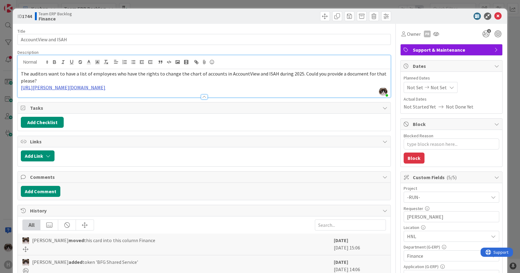
click at [105, 88] on link "https://huisman-smartit.onbmc.com/smartit/app/#/workorder/AGGF4KX6HRENQATB2SWWT…" at bounding box center [63, 87] width 84 height 6
click at [296, 91] on div at bounding box center [204, 94] width 372 height 6
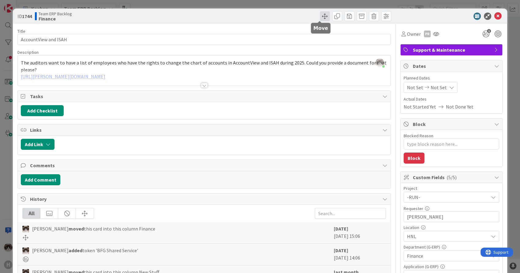
click at [320, 19] on span at bounding box center [325, 16] width 10 height 10
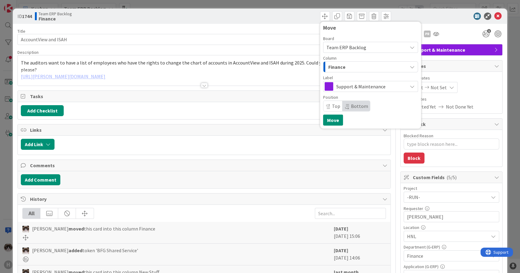
click at [354, 66] on div "Finance" at bounding box center [367, 67] width 80 height 10
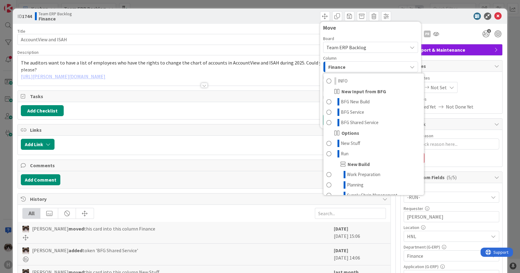
click at [354, 66] on div "Finance" at bounding box center [367, 67] width 80 height 10
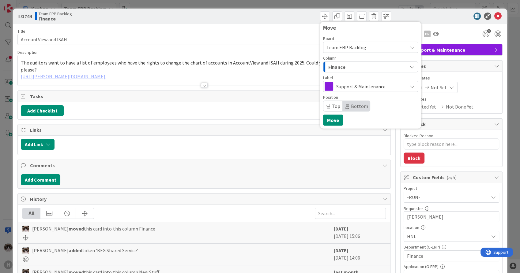
click at [347, 84] on span "Support & Maintenance" at bounding box center [370, 86] width 68 height 9
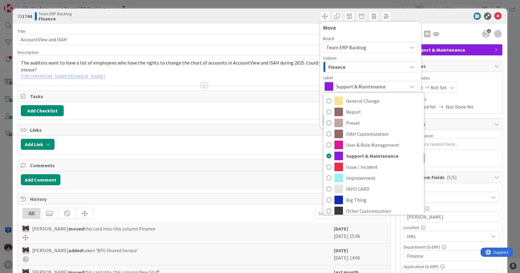
click at [348, 84] on span "Support & Maintenance" at bounding box center [370, 86] width 68 height 9
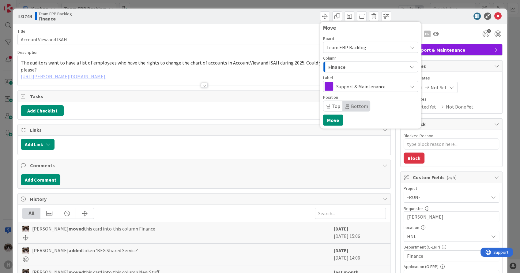
click at [355, 67] on div "Finance" at bounding box center [367, 67] width 80 height 10
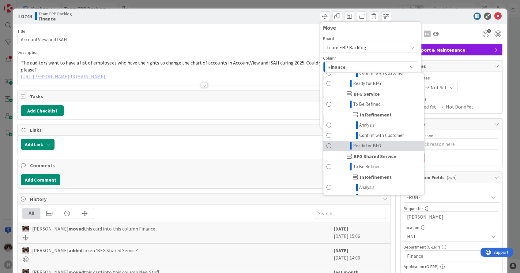
scroll to position [470, 0]
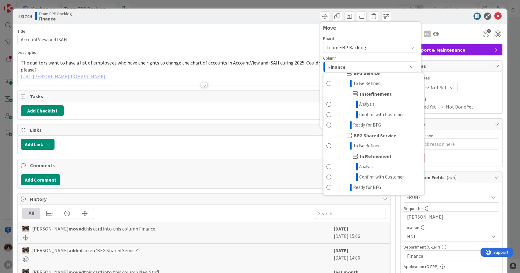
click at [155, 94] on span "Tasks" at bounding box center [204, 96] width 349 height 7
type textarea "x"
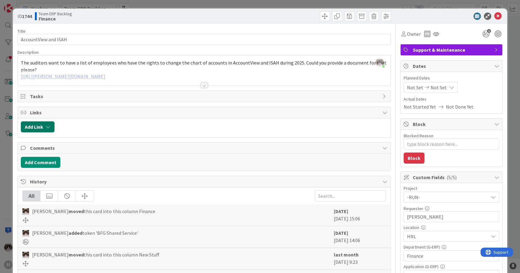
click at [46, 127] on icon "button" at bounding box center [48, 127] width 5 height 5
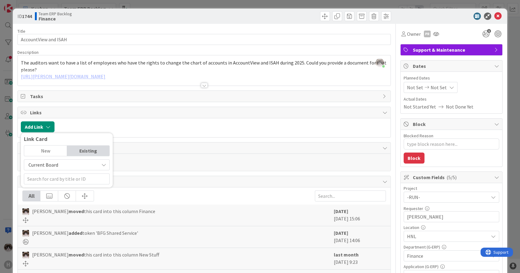
click at [58, 166] on span "Current Board" at bounding box center [61, 165] width 69 height 9
click at [59, 164] on span "Current Board" at bounding box center [61, 165] width 69 height 9
click at [50, 180] on input "text" at bounding box center [67, 179] width 86 height 11
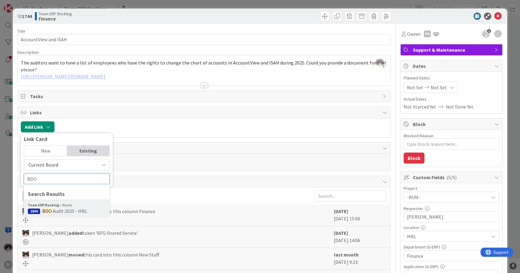
type input "BDO"
click at [71, 211] on span "Audit 2025 - HNL" at bounding box center [70, 211] width 35 height 6
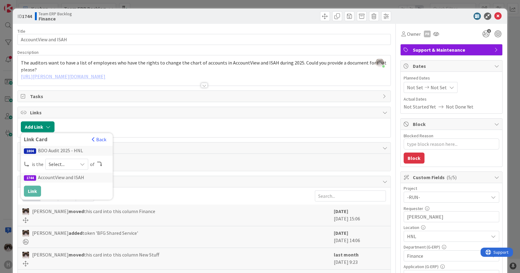
click at [71, 165] on span "Select..." at bounding box center [62, 164] width 26 height 9
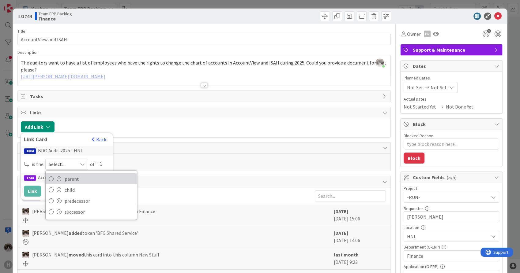
click at [73, 183] on link "parent" at bounding box center [91, 178] width 91 height 11
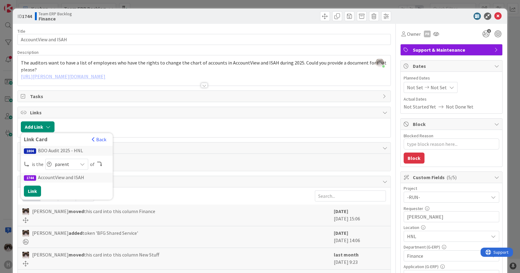
click at [166, 135] on div "Add Link Link Card Back 1804 BDO Audit 2025 - HNL is the parent parent child pr…" at bounding box center [204, 127] width 372 height 19
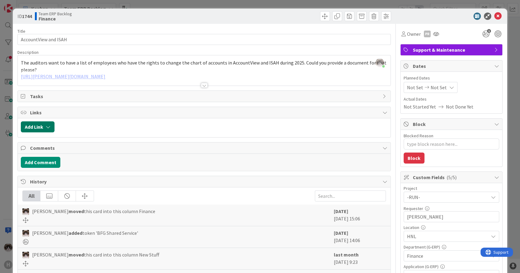
click at [47, 127] on icon "button" at bounding box center [48, 127] width 5 height 5
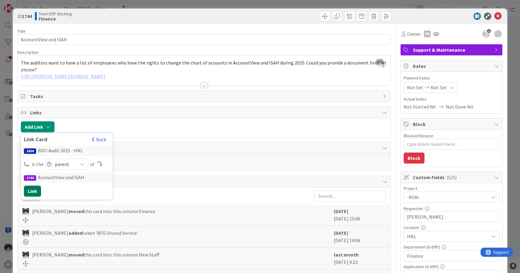
click at [33, 193] on button "Link" at bounding box center [32, 191] width 17 height 11
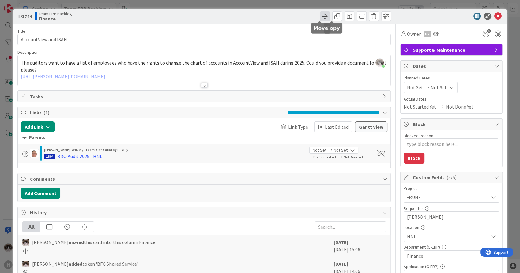
click at [321, 17] on span at bounding box center [325, 16] width 10 height 10
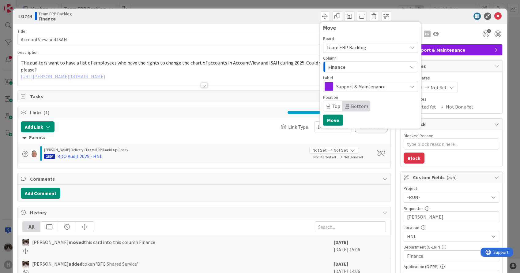
click at [357, 82] on div "Support & Maintenance" at bounding box center [370, 86] width 95 height 11
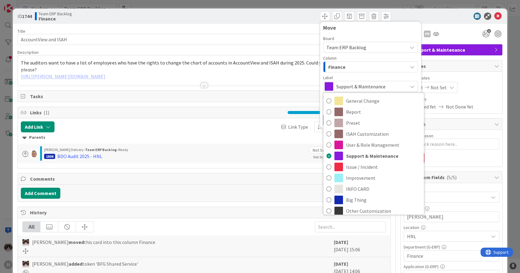
click at [358, 88] on span "Support & Maintenance" at bounding box center [370, 86] width 68 height 9
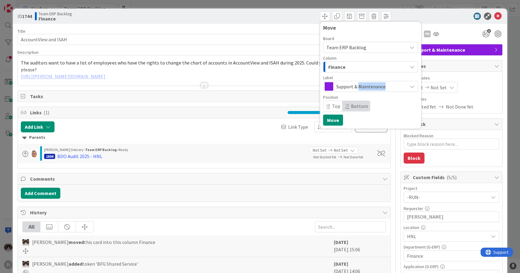
click at [358, 88] on span "Support & Maintenance" at bounding box center [370, 86] width 68 height 9
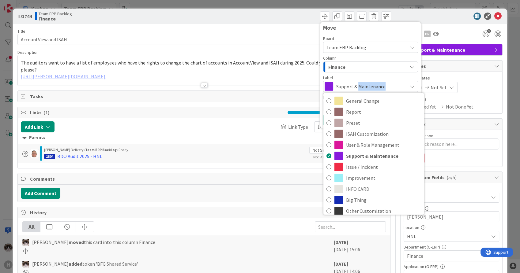
click at [392, 84] on span "Support & Maintenance" at bounding box center [370, 86] width 68 height 9
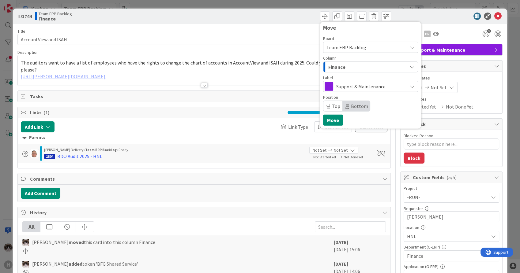
click at [392, 84] on span "Support & Maintenance" at bounding box center [370, 86] width 68 height 9
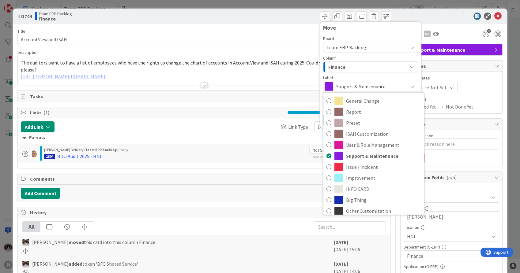
click at [392, 84] on span "Support & Maintenance" at bounding box center [370, 86] width 68 height 9
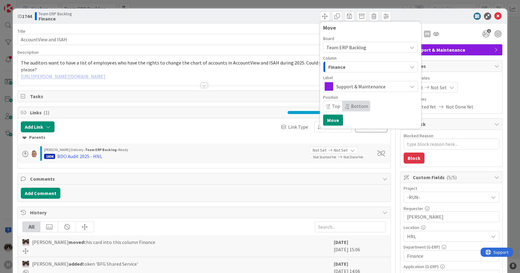
click at [383, 67] on div "Finance" at bounding box center [367, 67] width 80 height 10
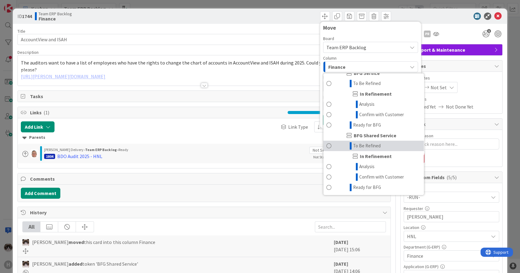
click at [378, 144] on link "To Be Refined" at bounding box center [373, 146] width 100 height 10
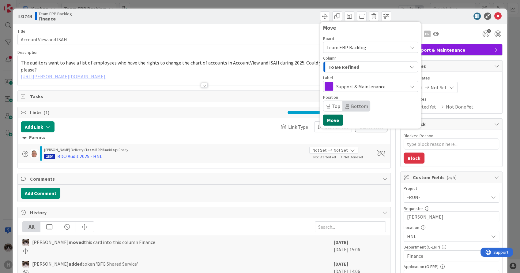
click at [328, 118] on button "Move" at bounding box center [333, 120] width 20 height 11
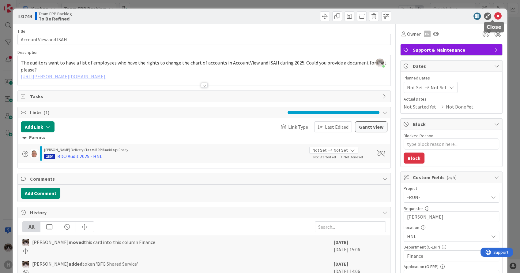
click at [494, 14] on icon at bounding box center [497, 16] width 7 height 7
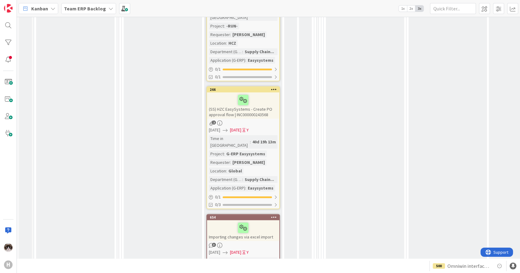
scroll to position [2890, 0]
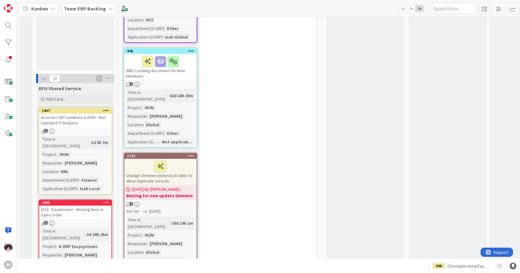
scroll to position [929, 0]
click at [91, 107] on link "1807 Incorrect VAT numbers in ISAH - Non standard IT Request 1 Time in Column :…" at bounding box center [75, 150] width 73 height 87
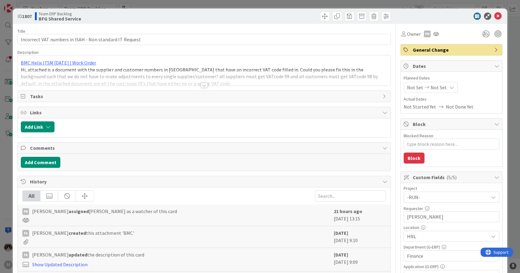
click at [203, 84] on div at bounding box center [204, 85] width 7 height 5
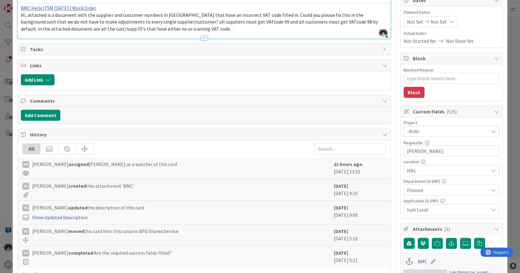
scroll to position [102, 0]
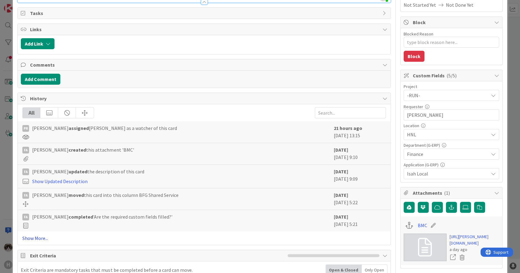
click at [46, 239] on link "Show More..." at bounding box center [203, 238] width 363 height 7
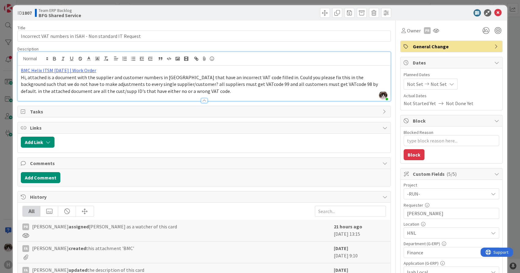
scroll to position [0, 0]
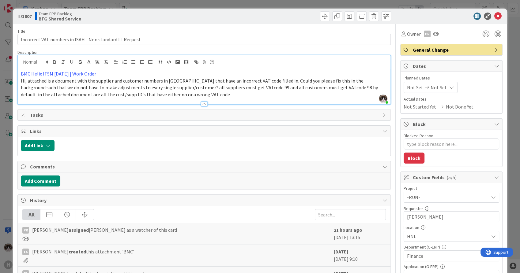
click at [319, 21] on div "ID 1807 Team ERP Backlog BFG Shared Service" at bounding box center [260, 16] width 494 height 15
click at [320, 17] on span at bounding box center [325, 16] width 10 height 10
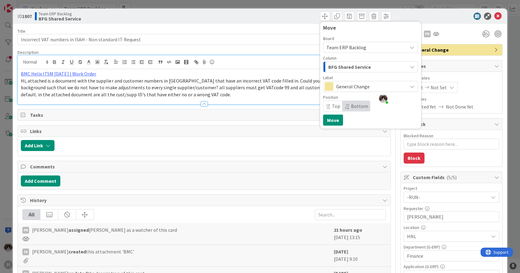
click at [367, 66] on div "BFG Shared Service" at bounding box center [367, 67] width 80 height 10
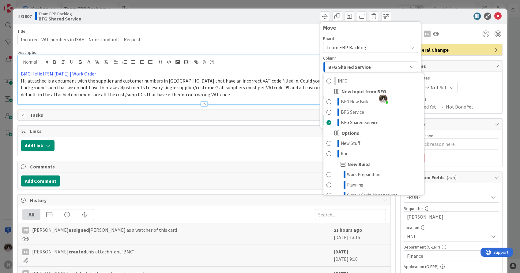
click at [367, 66] on div "BFG Shared Service" at bounding box center [367, 67] width 80 height 10
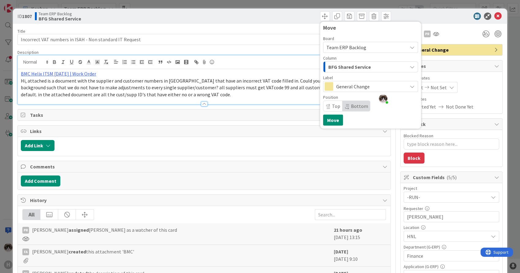
click at [367, 66] on div "BFG Shared Service" at bounding box center [367, 67] width 80 height 10
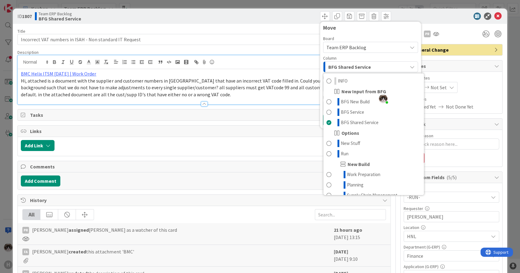
click at [367, 66] on div "BFG Shared Service" at bounding box center [367, 67] width 80 height 10
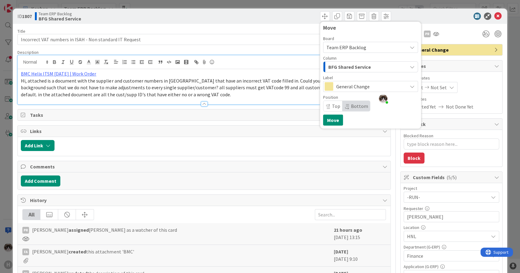
click at [240, 90] on span "Hi, attached is a document with the supplier and customer numbers in Isah that …" at bounding box center [199, 88] width 357 height 20
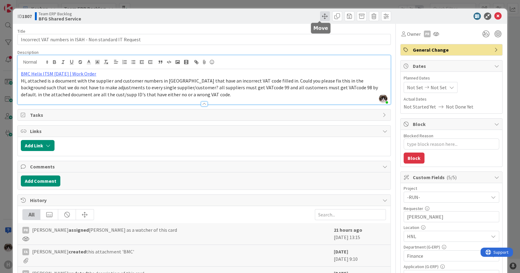
click at [320, 16] on span at bounding box center [325, 16] width 10 height 10
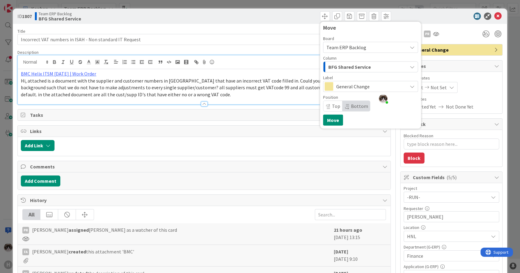
click at [358, 66] on span "BFG Shared Service" at bounding box center [349, 67] width 43 height 8
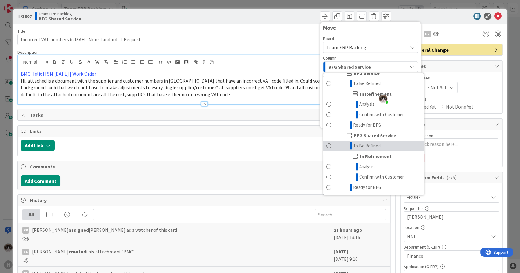
scroll to position [34, 0]
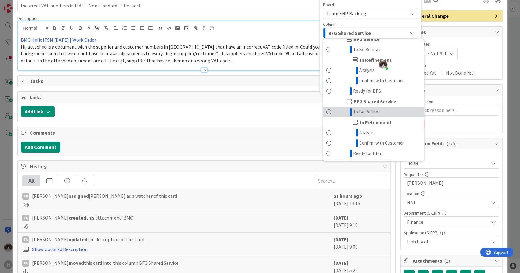
click at [378, 111] on link "To Be Refined" at bounding box center [373, 112] width 100 height 10
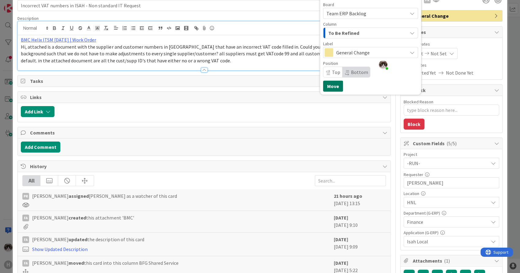
click at [329, 83] on button "Move" at bounding box center [333, 86] width 20 height 11
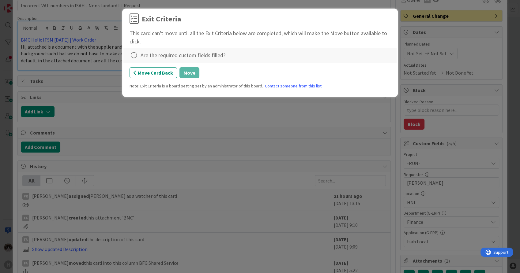
click at [138, 54] on div at bounding box center [133, 55] width 9 height 9
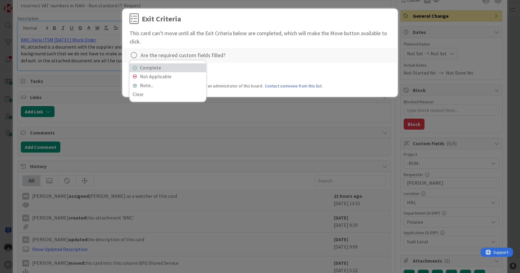
click at [148, 67] on link "Complete" at bounding box center [167, 67] width 77 height 9
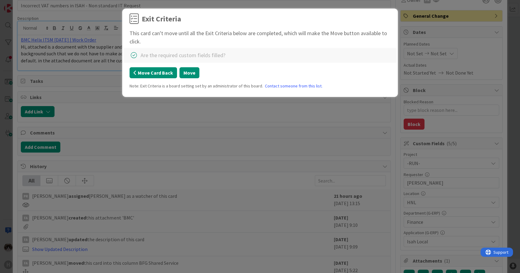
click at [158, 69] on button "Move Card Back" at bounding box center [152, 72] width 47 height 11
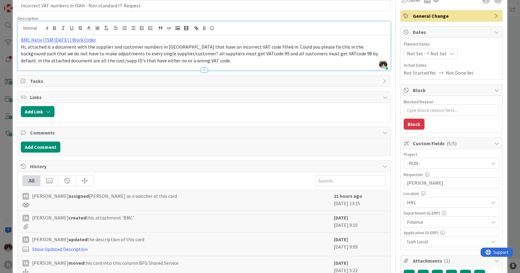
scroll to position [0, 0]
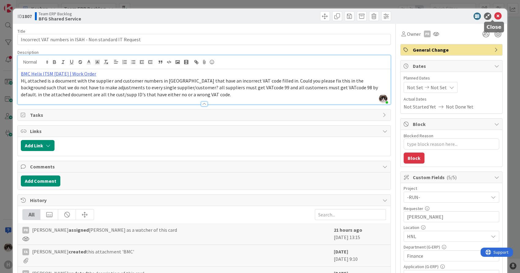
click at [494, 16] on icon at bounding box center [497, 16] width 7 height 7
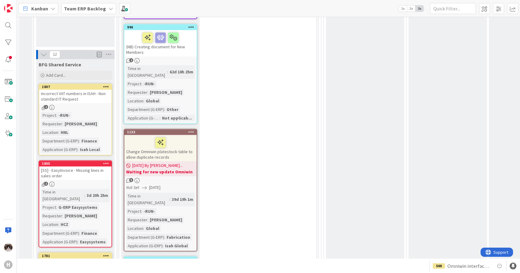
scroll to position [963, 0]
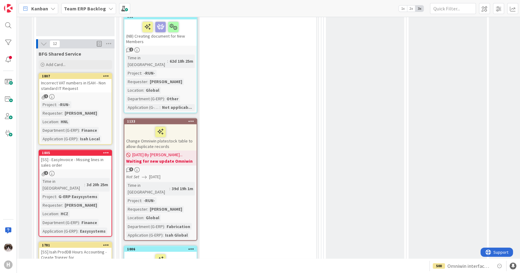
click at [81, 156] on div "[SS] - EasyInvoice - Missing lines in sales order" at bounding box center [75, 162] width 72 height 13
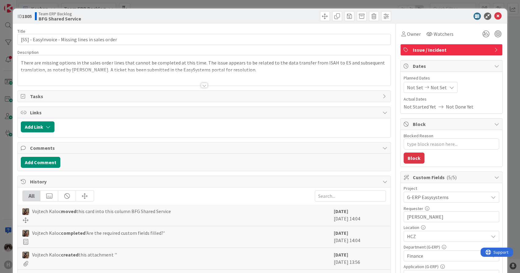
click at [206, 85] on div at bounding box center [204, 78] width 372 height 16
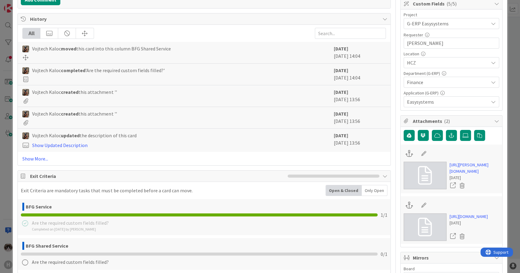
scroll to position [204, 0]
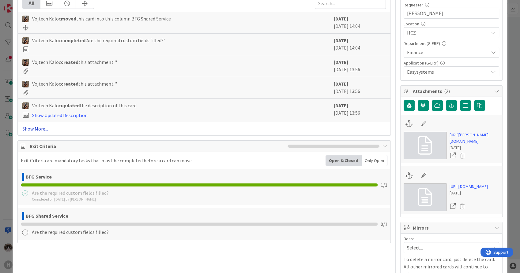
click at [38, 131] on link "Show More..." at bounding box center [203, 128] width 363 height 7
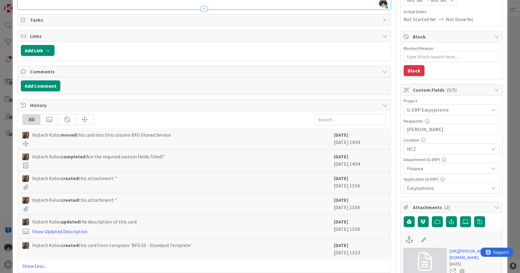
scroll to position [0, 0]
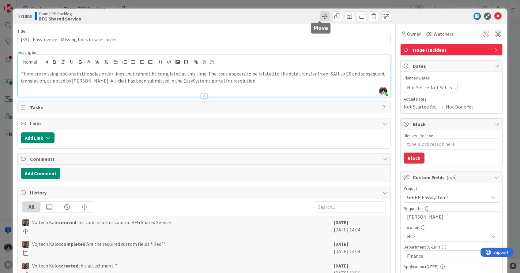
click at [320, 20] on span at bounding box center [325, 16] width 10 height 10
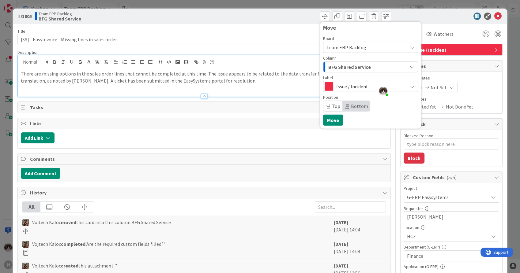
click at [354, 69] on span "BFG Shared Service" at bounding box center [349, 67] width 43 height 8
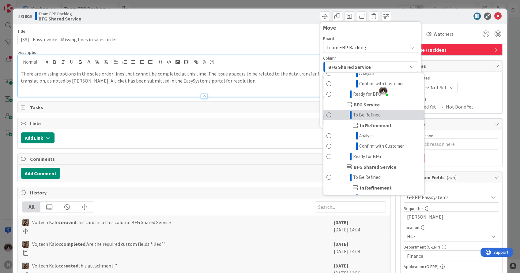
scroll to position [442, 0]
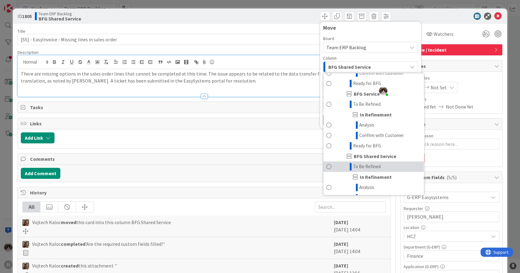
click at [375, 172] on link "To Be Refined" at bounding box center [373, 167] width 100 height 10
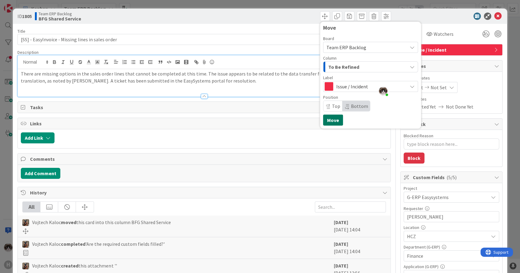
click at [326, 119] on button "Move" at bounding box center [333, 120] width 20 height 11
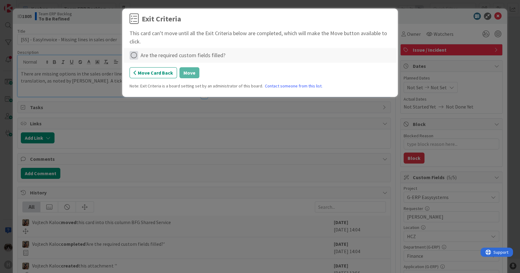
click at [132, 52] on icon at bounding box center [133, 55] width 9 height 9
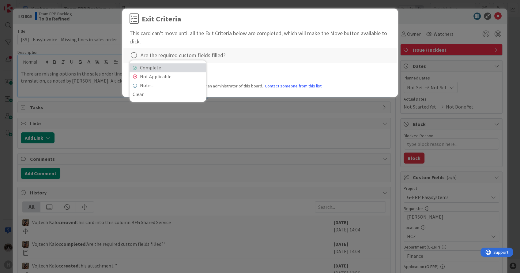
drag, startPoint x: 140, startPoint y: 66, endPoint x: 147, endPoint y: 67, distance: 7.4
click at [140, 66] on link "Complete" at bounding box center [167, 67] width 77 height 9
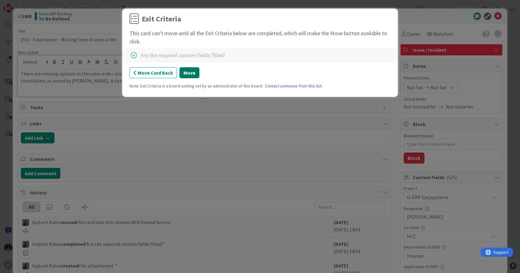
click at [190, 72] on button "Move" at bounding box center [189, 72] width 20 height 11
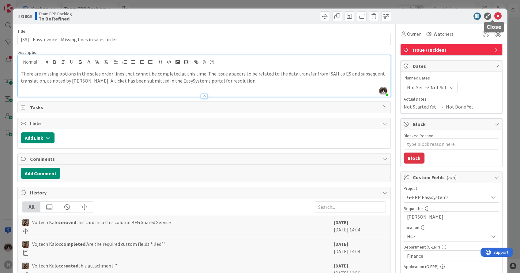
click at [495, 13] on icon at bounding box center [497, 16] width 7 height 7
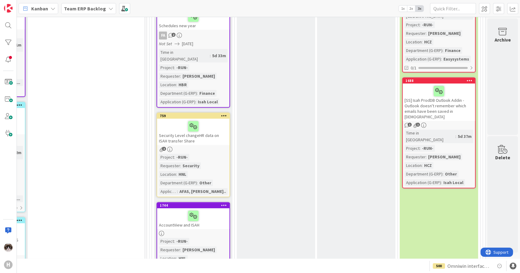
scroll to position [338, 176]
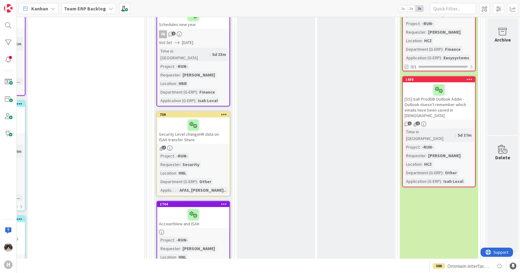
click at [211, 119] on div at bounding box center [193, 125] width 69 height 13
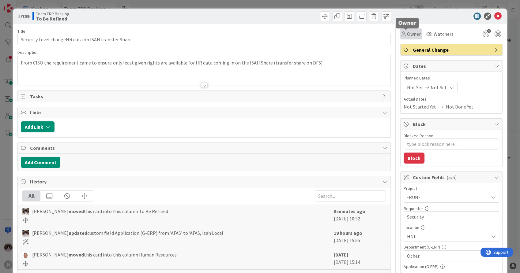
click at [410, 33] on span "Owner" at bounding box center [414, 33] width 14 height 7
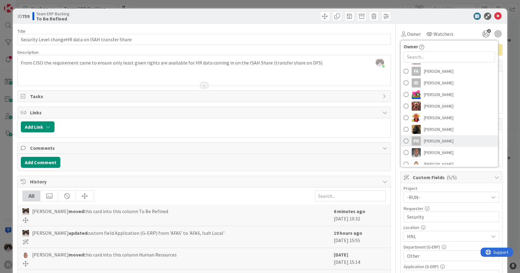
scroll to position [68, 0]
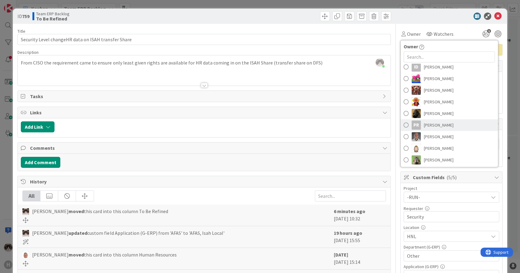
click at [429, 124] on span "Parveen Rana" at bounding box center [439, 125] width 30 height 9
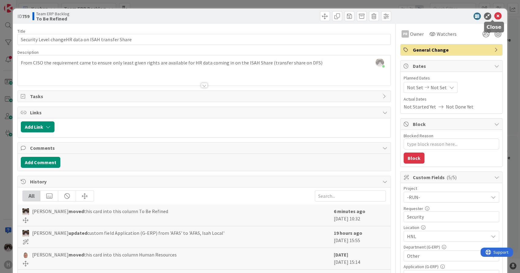
drag, startPoint x: 491, startPoint y: 19, endPoint x: 257, endPoint y: 85, distance: 243.7
click at [494, 18] on icon at bounding box center [497, 16] width 7 height 7
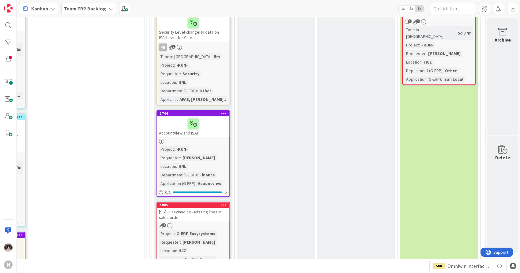
click at [201, 121] on div "AccountView and ISAH" at bounding box center [193, 126] width 72 height 21
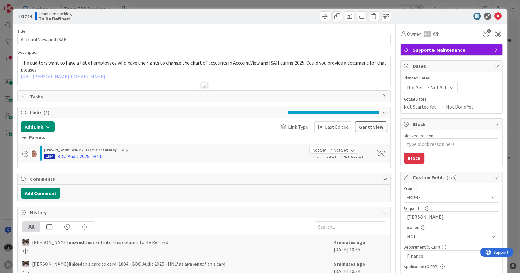
click at [206, 87] on div "Title 20 / 128 AccountView and ISAH Description The auditors want to have a lis…" at bounding box center [203, 265] width 373 height 482
click at [201, 85] on div at bounding box center [204, 85] width 7 height 5
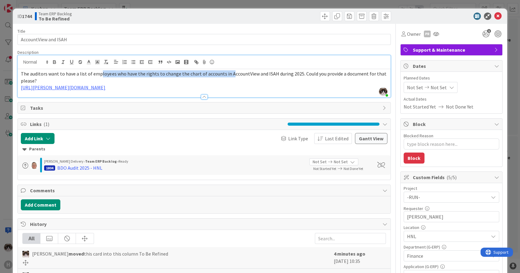
drag, startPoint x: 99, startPoint y: 74, endPoint x: 226, endPoint y: 76, distance: 127.9
click at [226, 76] on span "The auditors want to have a list of employees who have the rights to change the…" at bounding box center [204, 77] width 366 height 13
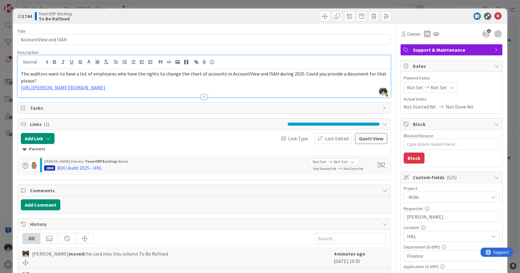
click at [288, 84] on p "The auditors want to have a list of employees who have the rights to change the…" at bounding box center [204, 77] width 366 height 14
click at [409, 38] on div "Owner" at bounding box center [411, 33] width 22 height 11
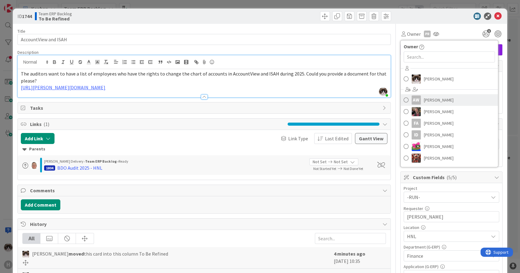
scroll to position [102, 0]
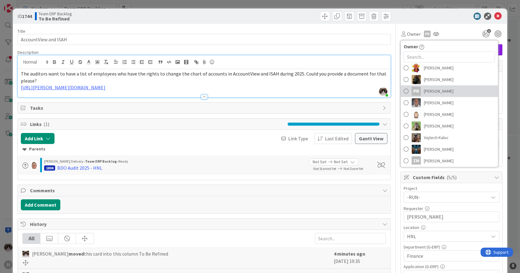
click at [448, 89] on link "PR Parveen Rana" at bounding box center [448, 91] width 97 height 12
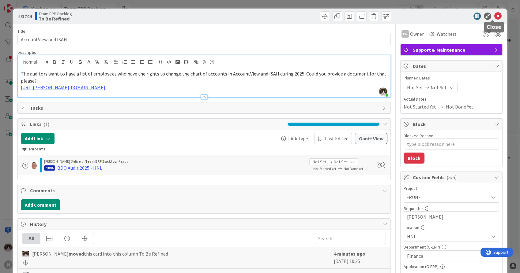
click at [494, 15] on icon at bounding box center [497, 16] width 7 height 7
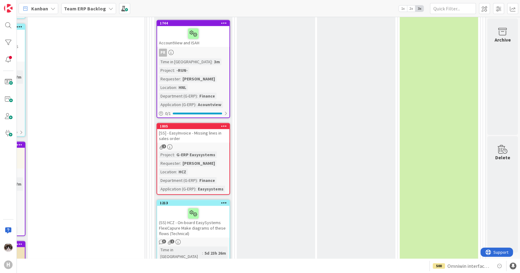
scroll to position [543, 176]
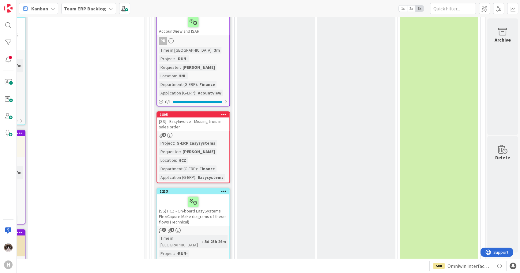
click at [198, 118] on div "[SS] - EasyInvoice - Missing lines in sales order" at bounding box center [193, 124] width 72 height 13
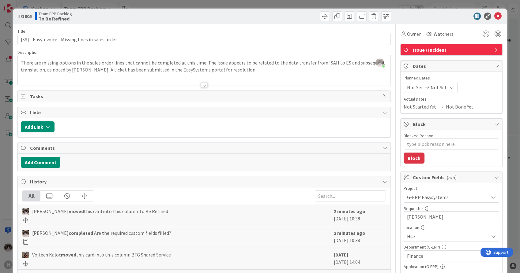
click at [201, 84] on div at bounding box center [204, 85] width 7 height 5
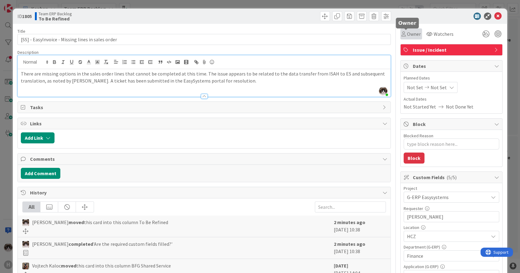
click at [401, 35] on icon at bounding box center [403, 34] width 4 height 5
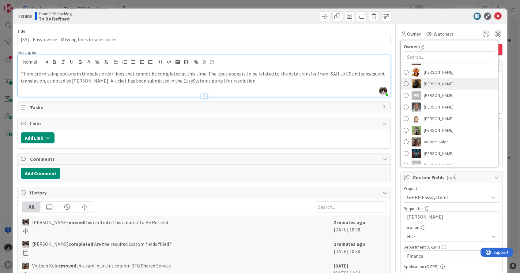
scroll to position [136, 0]
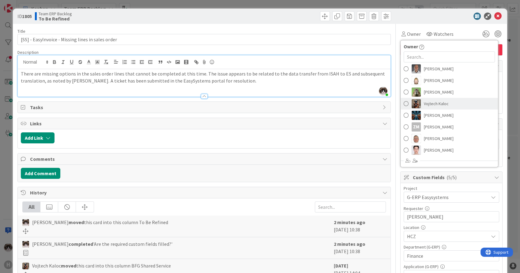
click at [433, 103] on span "Vojtech Kaloc" at bounding box center [436, 103] width 25 height 9
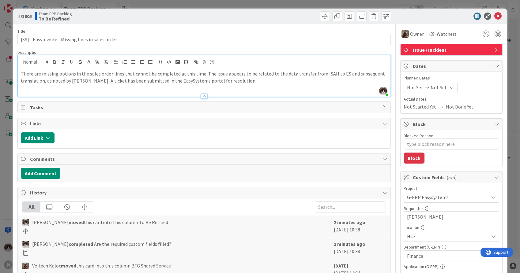
type textarea "x"
click at [494, 16] on icon at bounding box center [497, 16] width 7 height 7
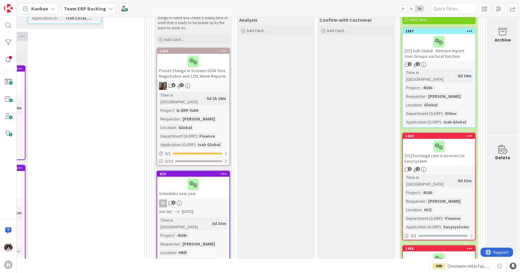
scroll to position [169, 176]
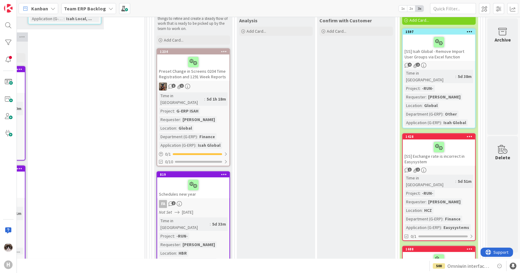
click at [104, 5] on div "Team ERP Backlog" at bounding box center [88, 8] width 55 height 11
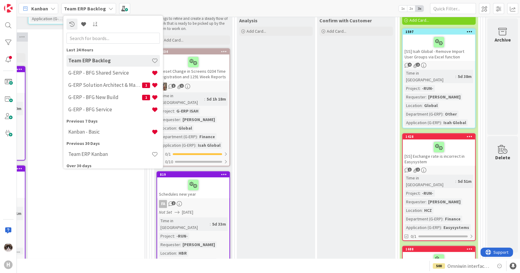
drag, startPoint x: 88, startPoint y: 230, endPoint x: 89, endPoint y: 213, distance: 17.2
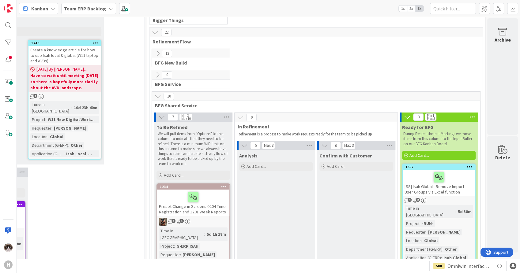
scroll to position [32, 176]
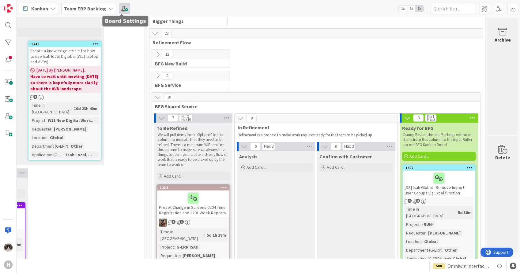
click at [122, 12] on span at bounding box center [124, 8] width 11 height 11
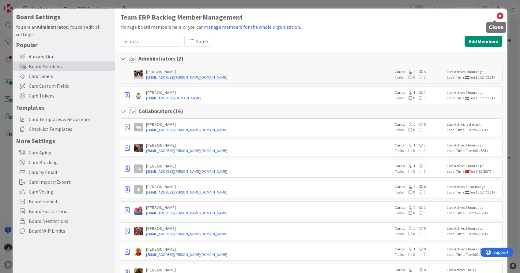
click at [496, 18] on icon at bounding box center [500, 16] width 8 height 9
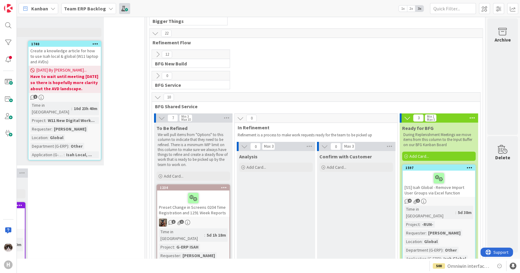
click at [119, 10] on span at bounding box center [124, 8] width 11 height 11
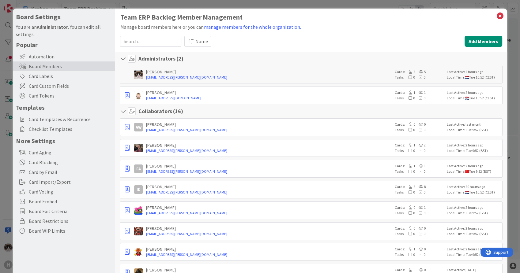
click at [227, 17] on h1 "Team ERP Backlog Member Management" at bounding box center [311, 17] width 382 height 8
click at [489, 14] on h1 "Team ERP Backlog Member Management" at bounding box center [311, 17] width 382 height 8
click at [496, 14] on icon at bounding box center [500, 16] width 8 height 9
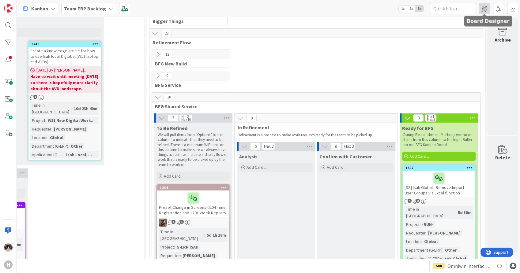
click at [485, 8] on span at bounding box center [484, 8] width 11 height 11
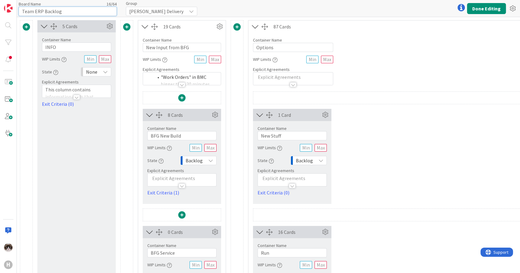
drag, startPoint x: 69, startPoint y: 9, endPoint x: 58, endPoint y: 9, distance: 10.4
click at [60, 9] on input "Team ERP Backlog" at bounding box center [68, 11] width 98 height 9
click at [33, 11] on input "Team ERP Backlog" at bounding box center [68, 11] width 98 height 9
type input "G-ERP Backlog"
click at [473, 8] on button "Done Editing" at bounding box center [486, 8] width 39 height 11
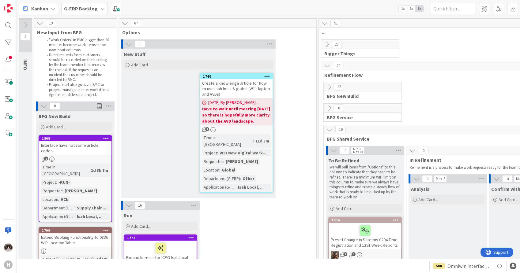
click at [95, 13] on div "G-ERP Backlog" at bounding box center [84, 8] width 47 height 11
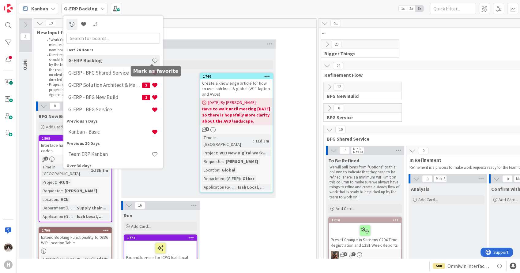
click at [152, 61] on span at bounding box center [154, 61] width 6 height 6
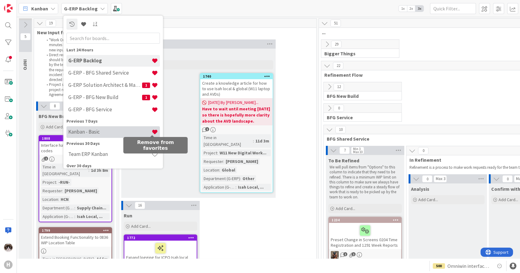
click at [151, 132] on span at bounding box center [154, 132] width 6 height 6
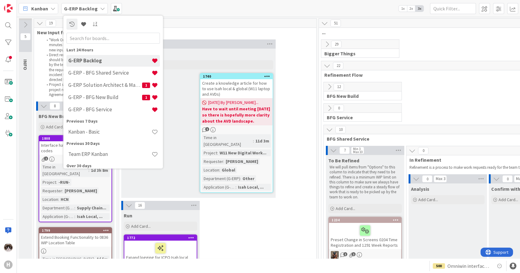
click at [186, 161] on div "New Stuff Add Card... 1740 Create a knowledge article for how to use Isah local…" at bounding box center [198, 123] width 154 height 149
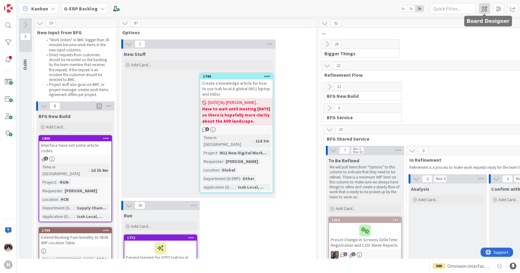
click at [487, 7] on span at bounding box center [484, 8] width 11 height 11
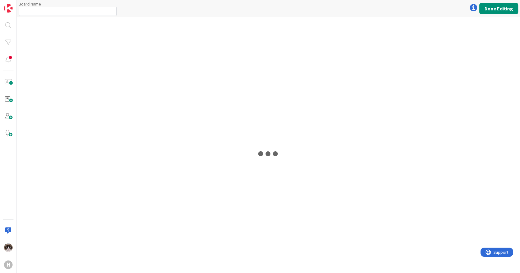
type input "G-ERP Backlog"
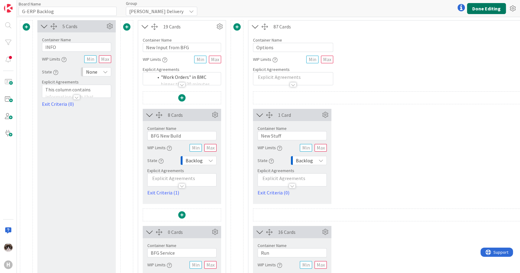
click at [473, 7] on button "Done Editing" at bounding box center [486, 8] width 39 height 11
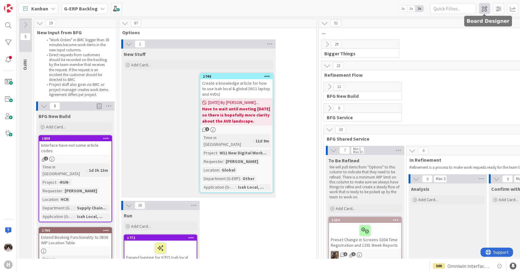
click at [481, 8] on span at bounding box center [484, 8] width 11 height 11
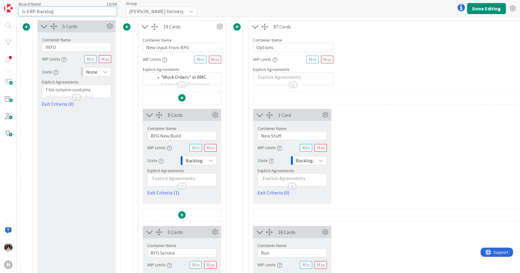
click at [35, 10] on input "G-ERP Backlog" at bounding box center [68, 11] width 98 height 9
type input "G-ERP - Backlog"
click at [482, 7] on button "Done Editing" at bounding box center [486, 8] width 39 height 11
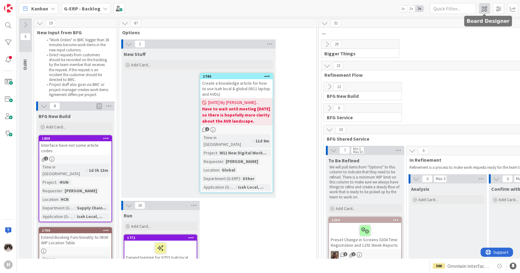
click at [481, 10] on span at bounding box center [484, 8] width 11 height 11
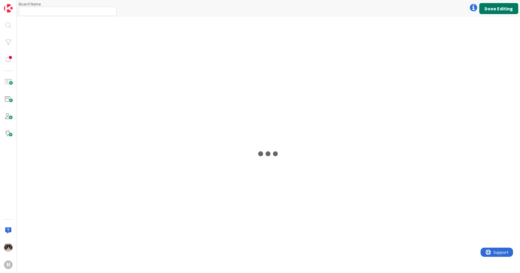
click at [484, 11] on button "Done Editing" at bounding box center [498, 8] width 39 height 11
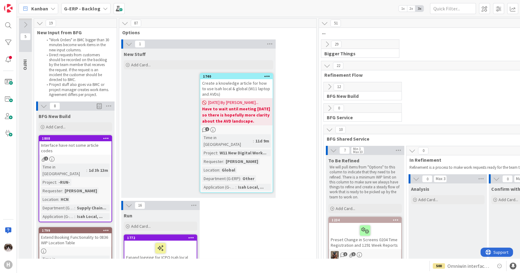
click at [95, 11] on b "G-ERP - Backlog" at bounding box center [82, 9] width 36 height 6
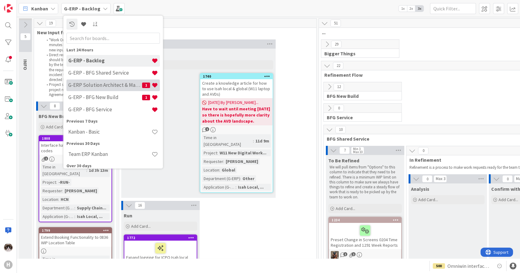
click at [109, 83] on h4 "G-ERP Solution Architect & Management" at bounding box center [105, 85] width 74 height 6
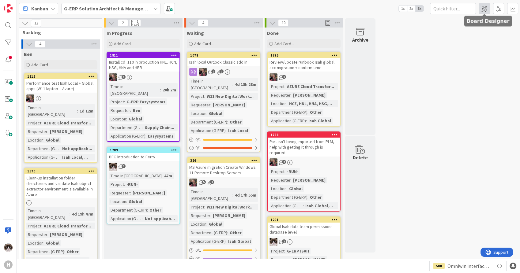
click at [487, 11] on span at bounding box center [484, 8] width 11 height 11
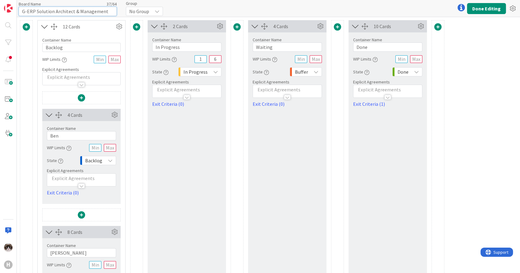
click at [35, 11] on input "G-ERP Solution Architect & Management" at bounding box center [68, 11] width 98 height 9
click at [484, 8] on button "Done Editing" at bounding box center [486, 8] width 39 height 11
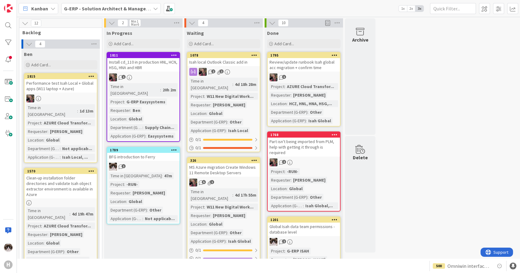
click at [112, 8] on b "G-ERP - Solution Architect & Management" at bounding box center [111, 9] width 94 height 6
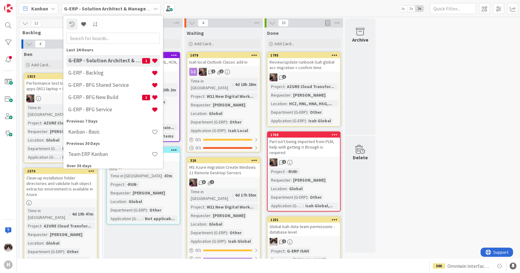
click at [104, 60] on h4 "G-ERP - Solution Architect & Management" at bounding box center [105, 61] width 74 height 6
